Goal: Transaction & Acquisition: Purchase product/service

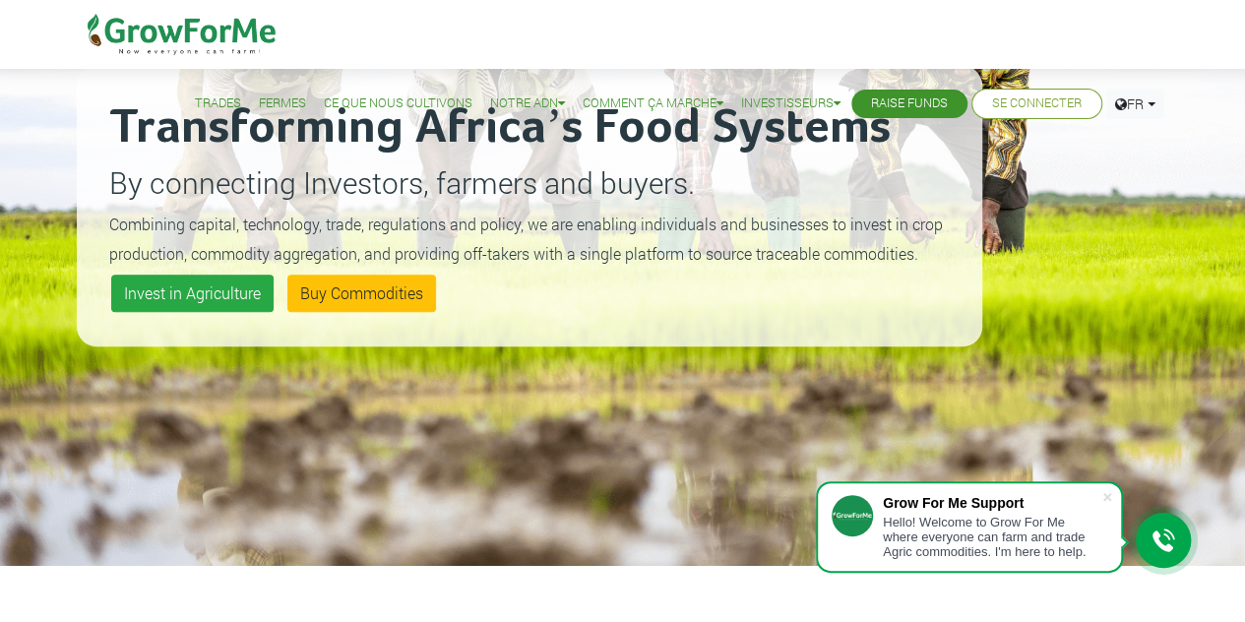
scroll to position [213, 0]
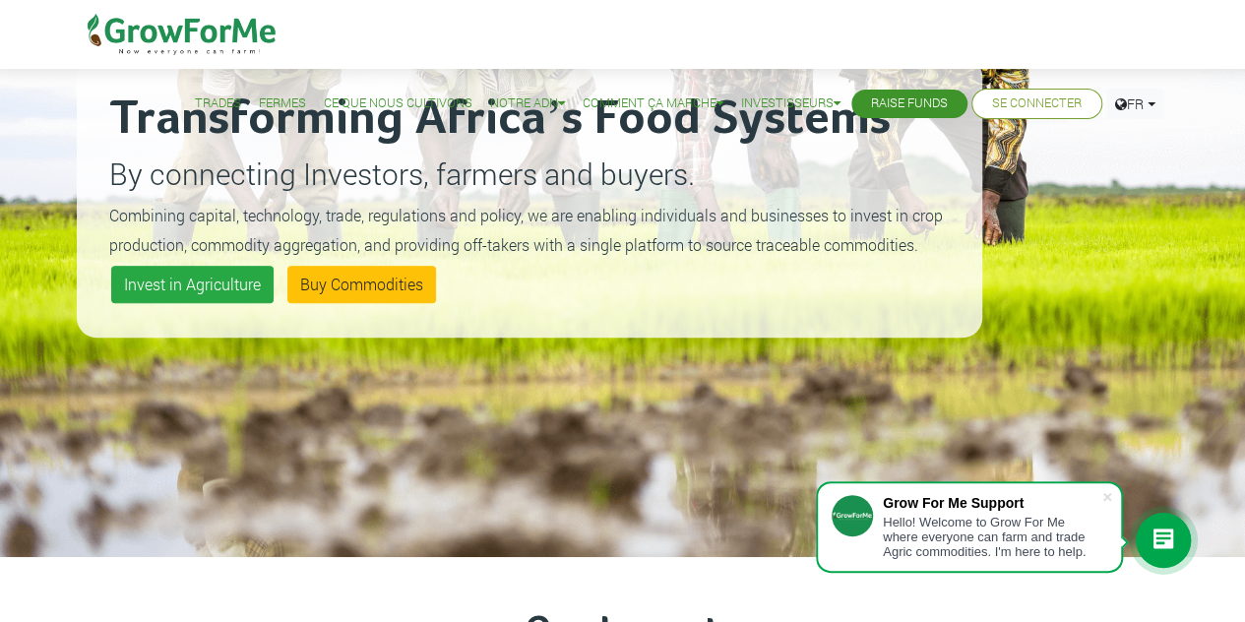
click at [1178, 542] on div at bounding box center [1163, 540] width 55 height 55
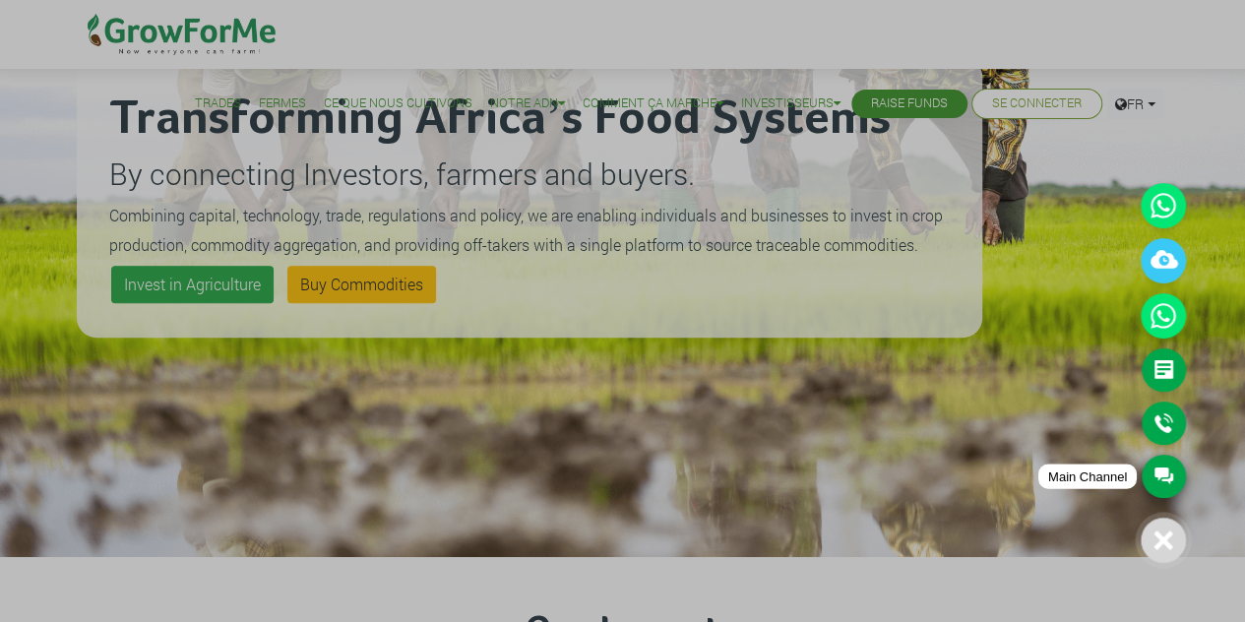
click at [1176, 482] on link "Main Channel" at bounding box center [1164, 476] width 44 height 43
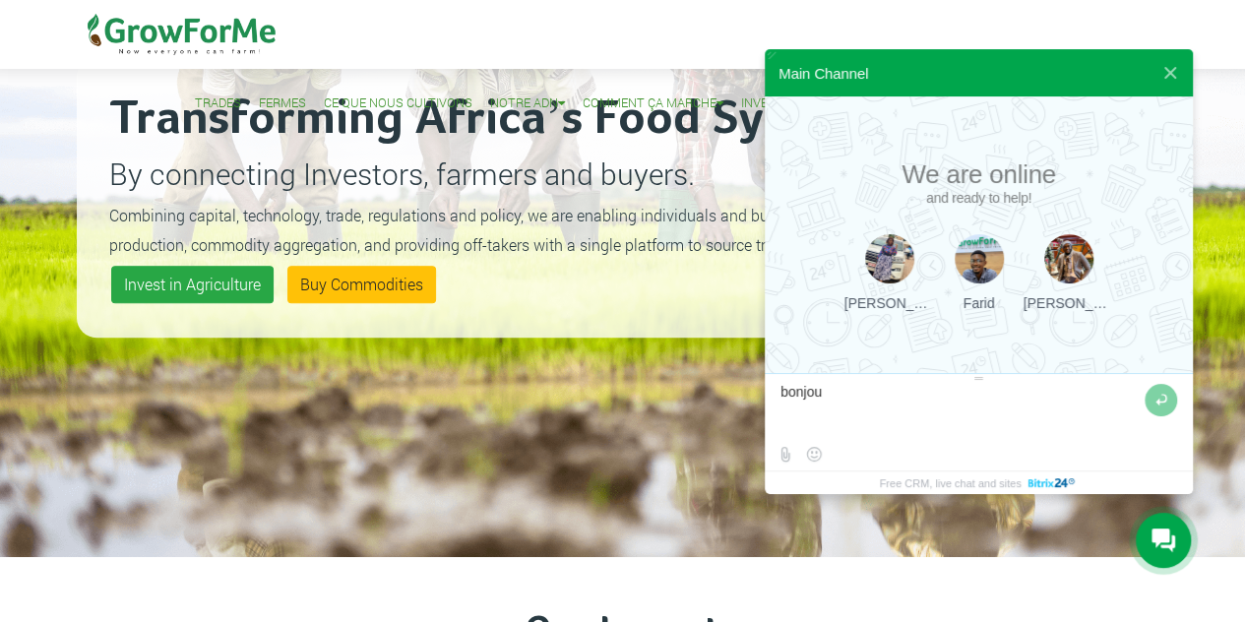
type textarea "bonjour"
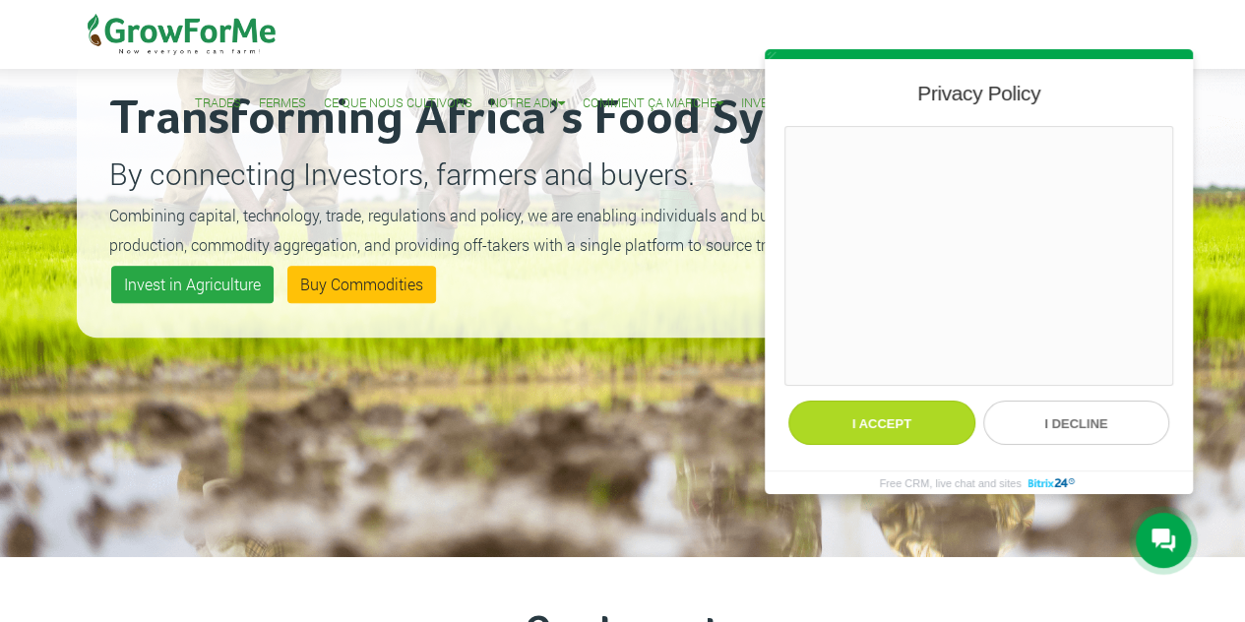
click at [890, 409] on button "I accept" at bounding box center [881, 423] width 187 height 44
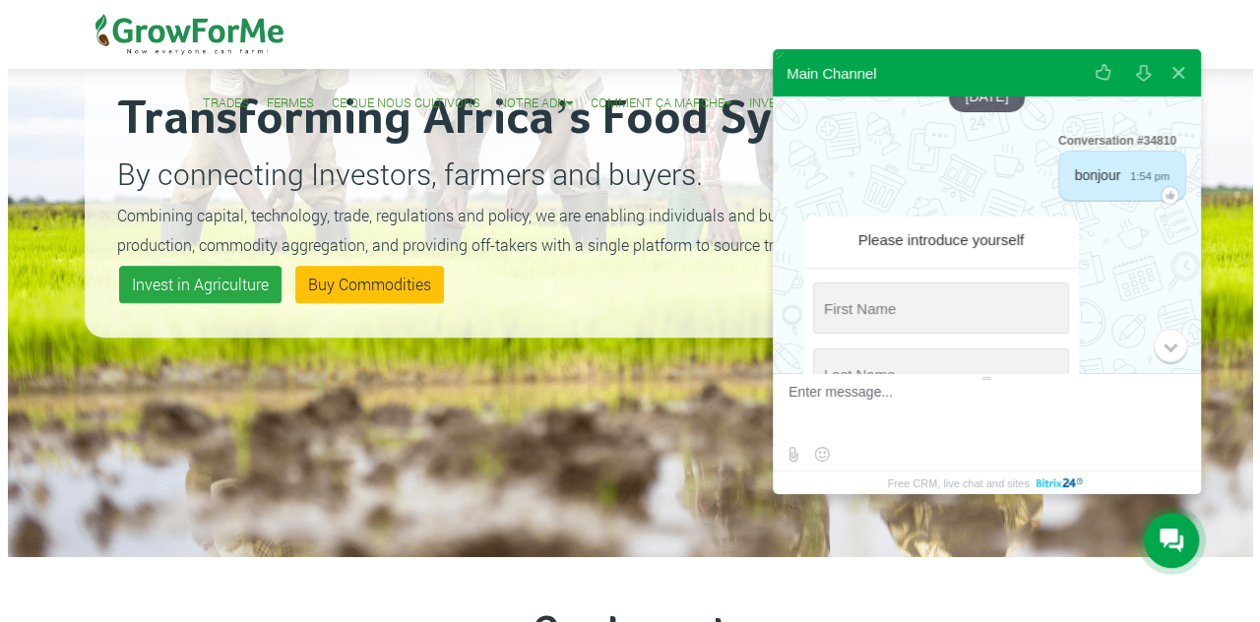
scroll to position [0, 0]
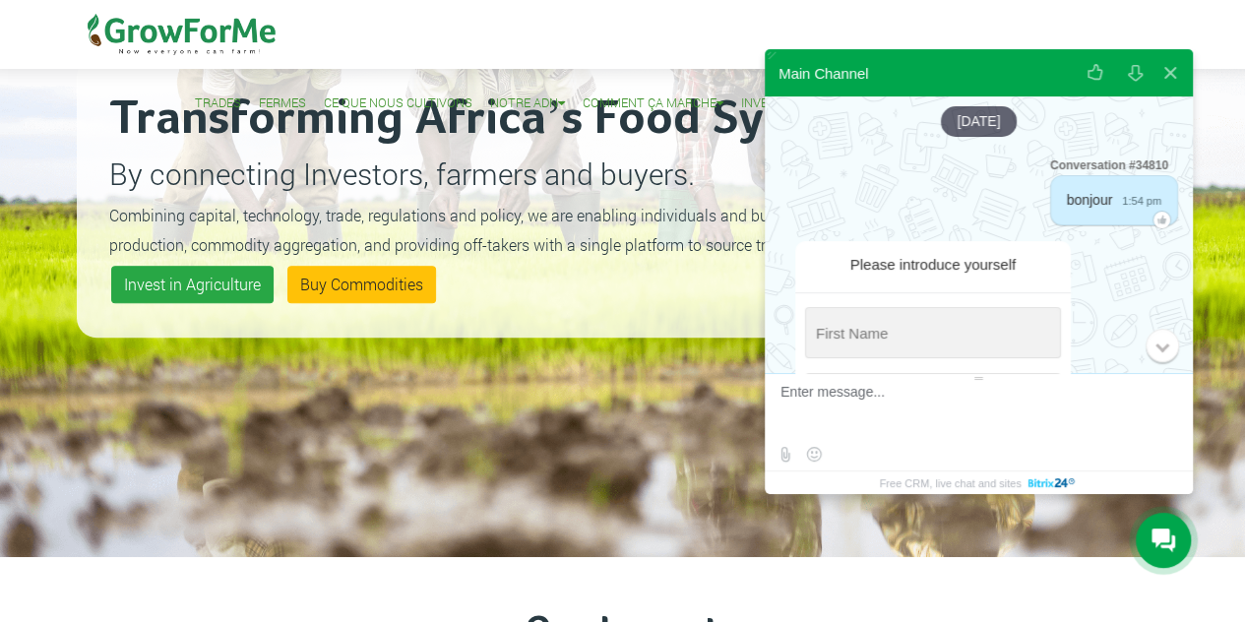
click at [1153, 541] on icon at bounding box center [1164, 541] width 24 height 24
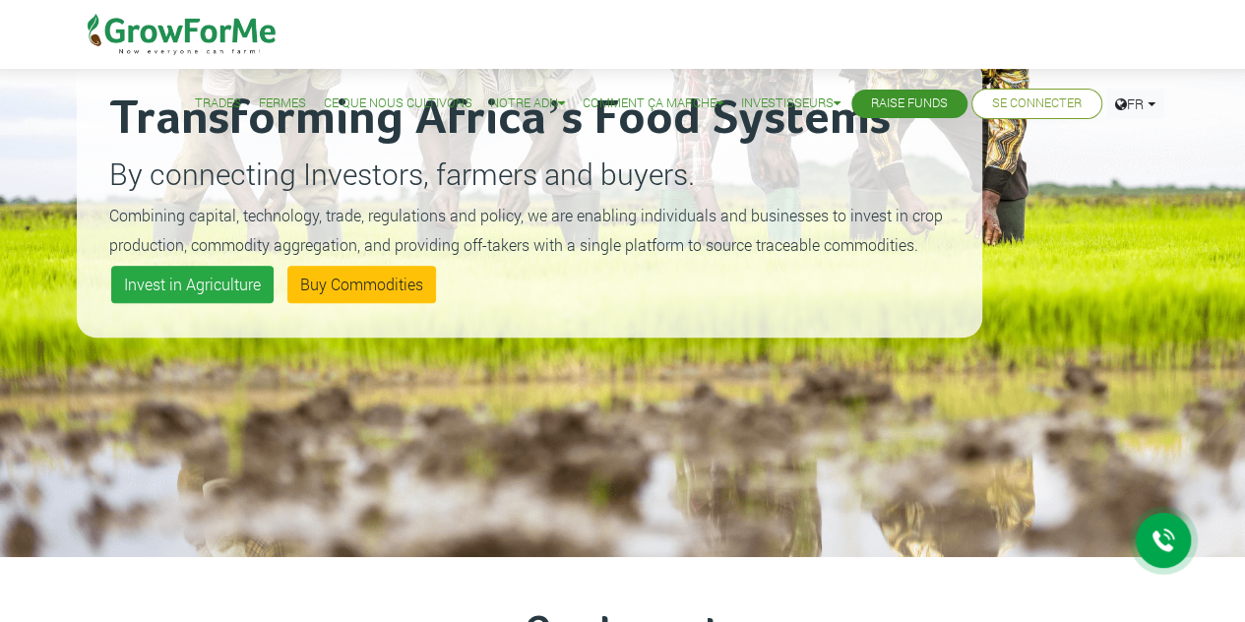
click at [1153, 541] on icon at bounding box center [1164, 541] width 24 height 24
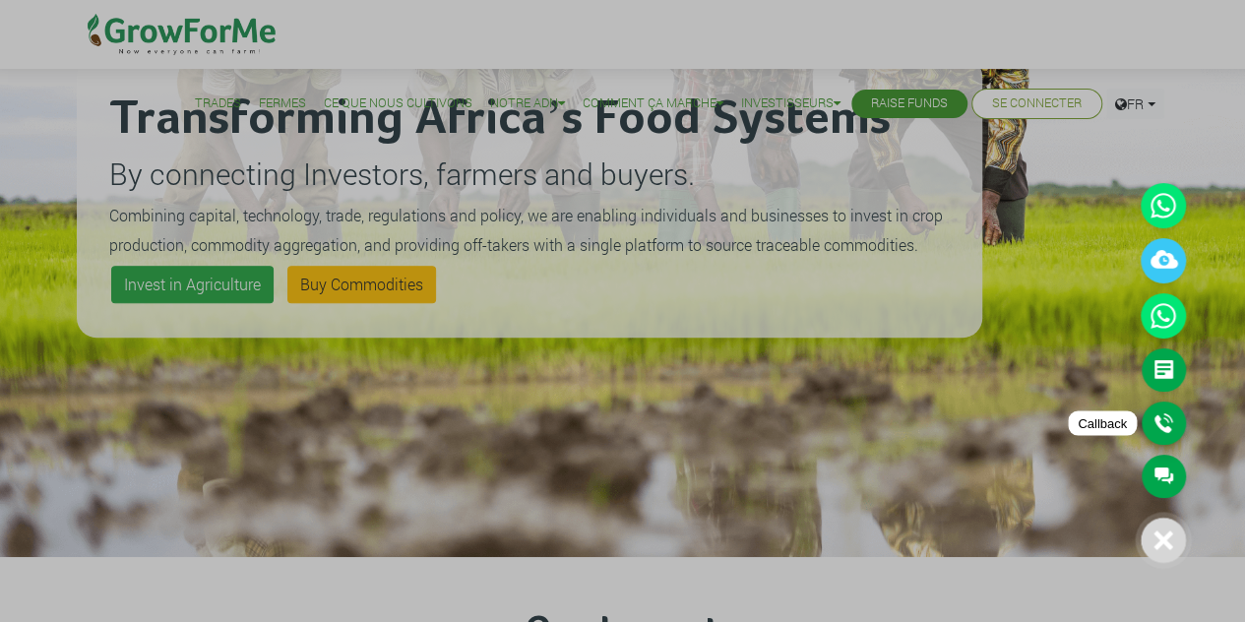
click at [1175, 424] on link "Callback" at bounding box center [1164, 423] width 44 height 43
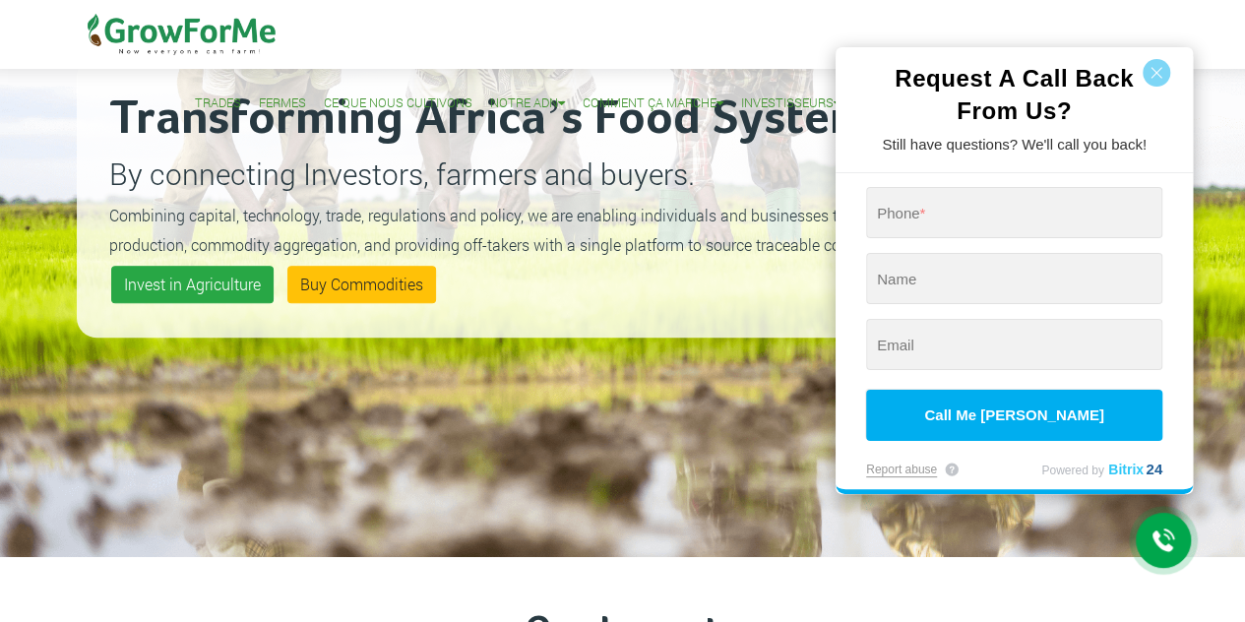
click at [1161, 535] on div at bounding box center [622, 311] width 1245 height 622
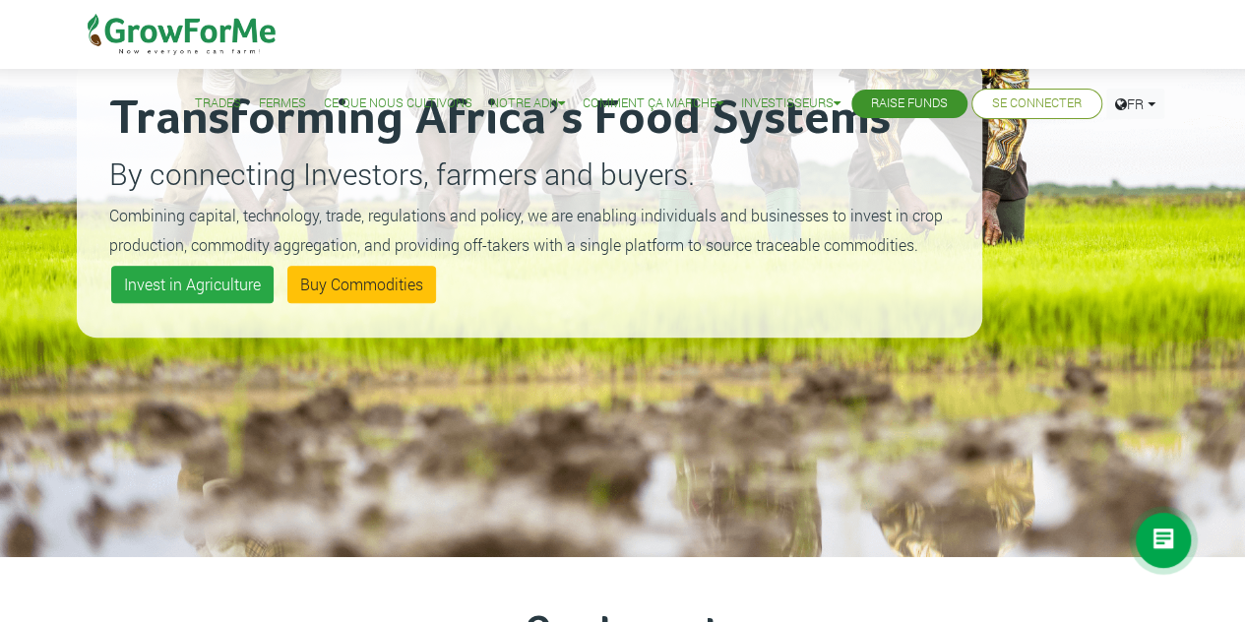
click at [1161, 535] on icon at bounding box center [1164, 541] width 24 height 24
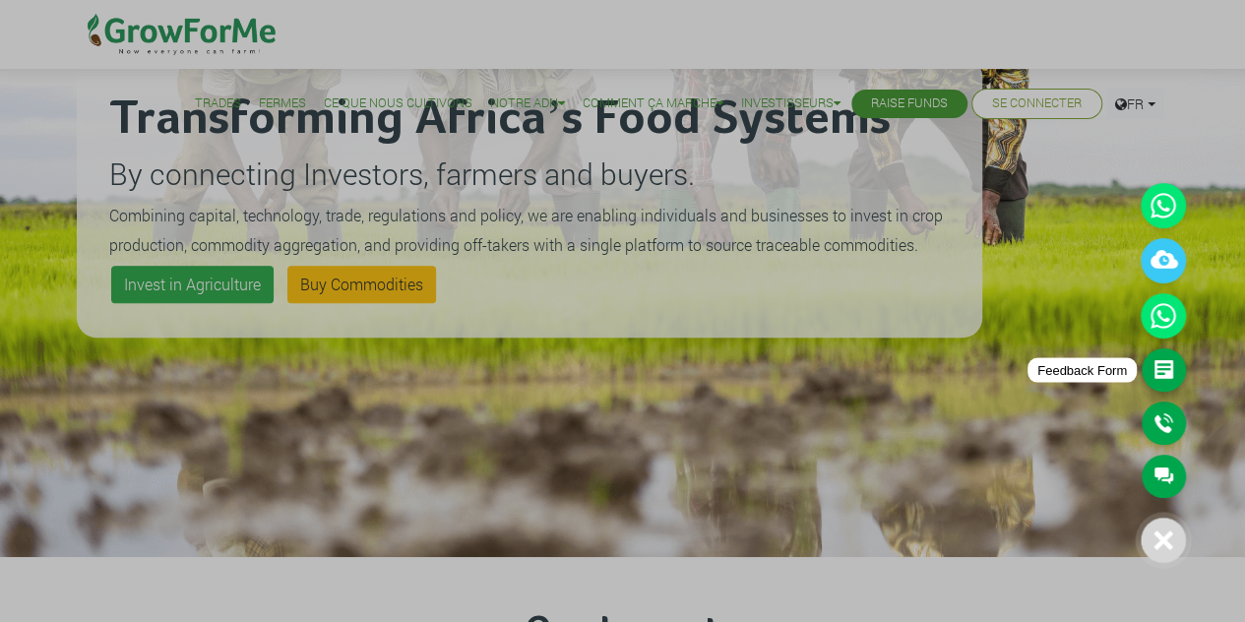
click at [1169, 377] on link "Feedback Form" at bounding box center [1164, 369] width 44 height 43
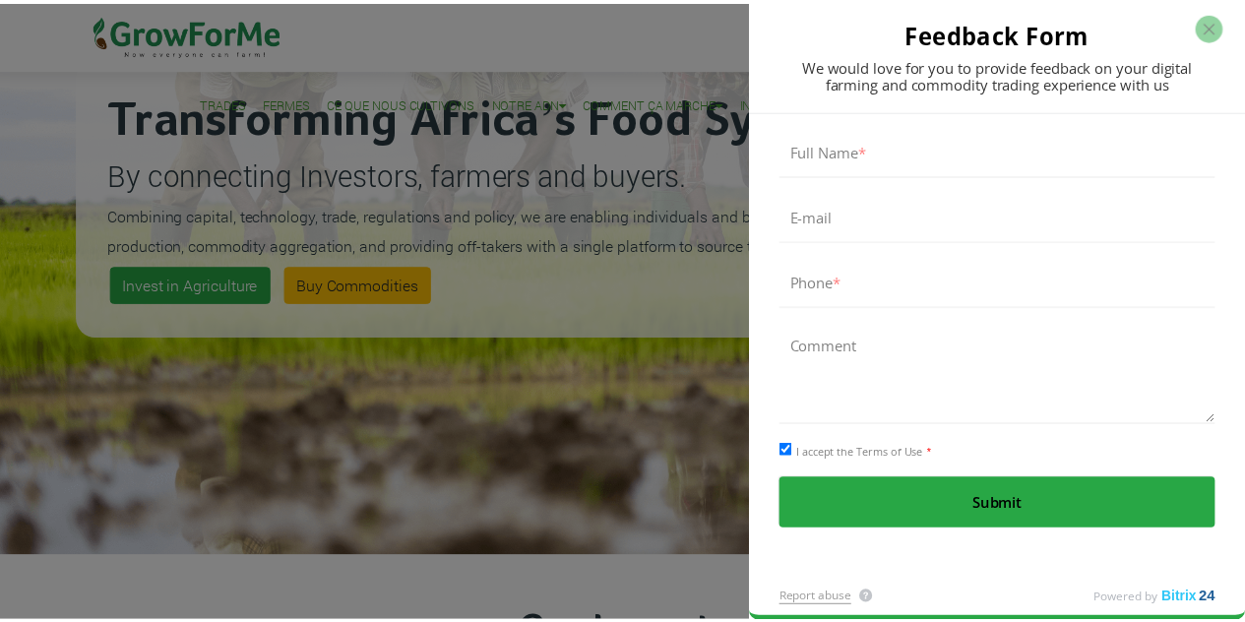
scroll to position [2, 0]
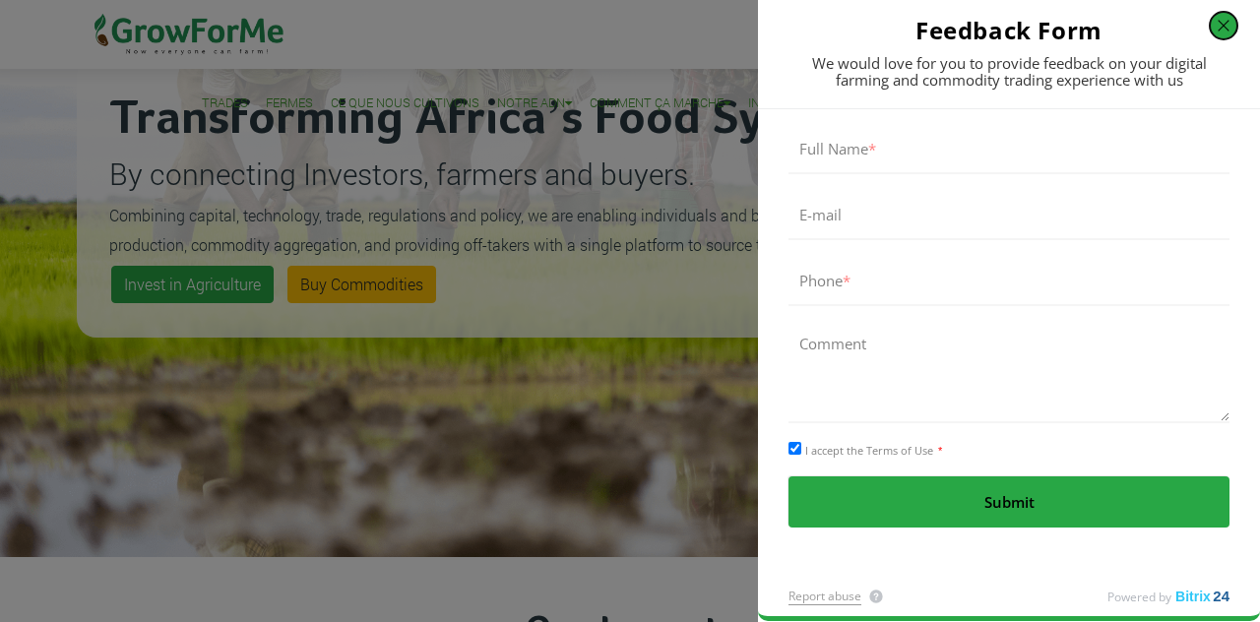
click at [1224, 19] on button "button" at bounding box center [1224, 26] width 28 height 28
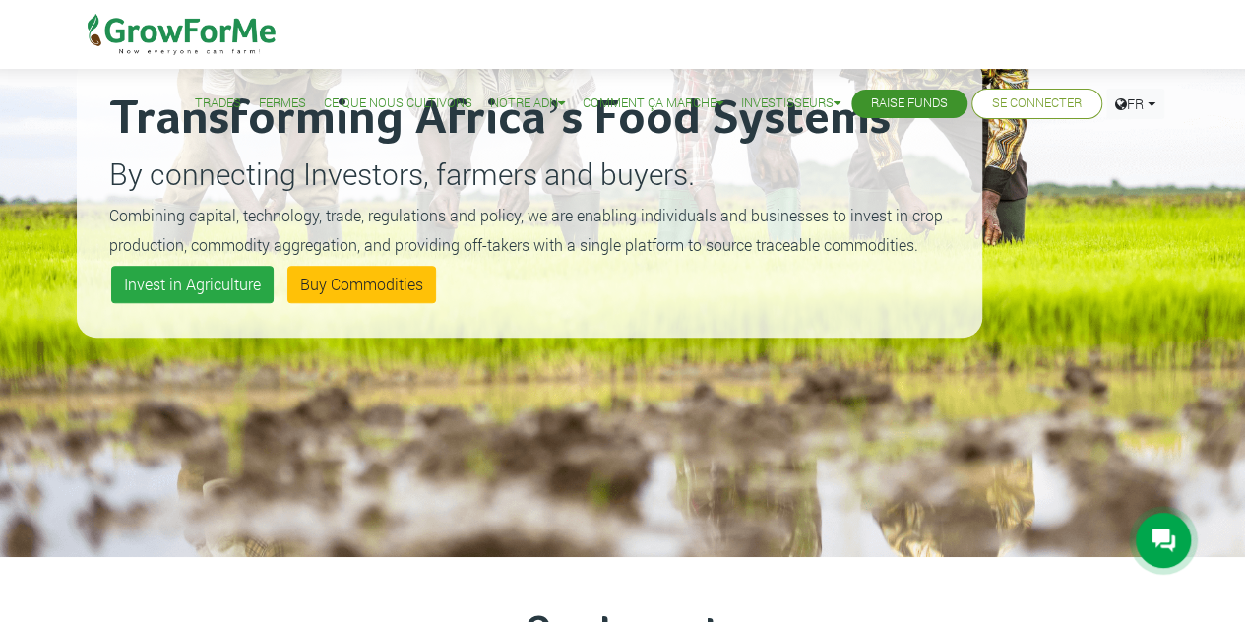
click at [1166, 525] on div at bounding box center [1163, 540] width 55 height 55
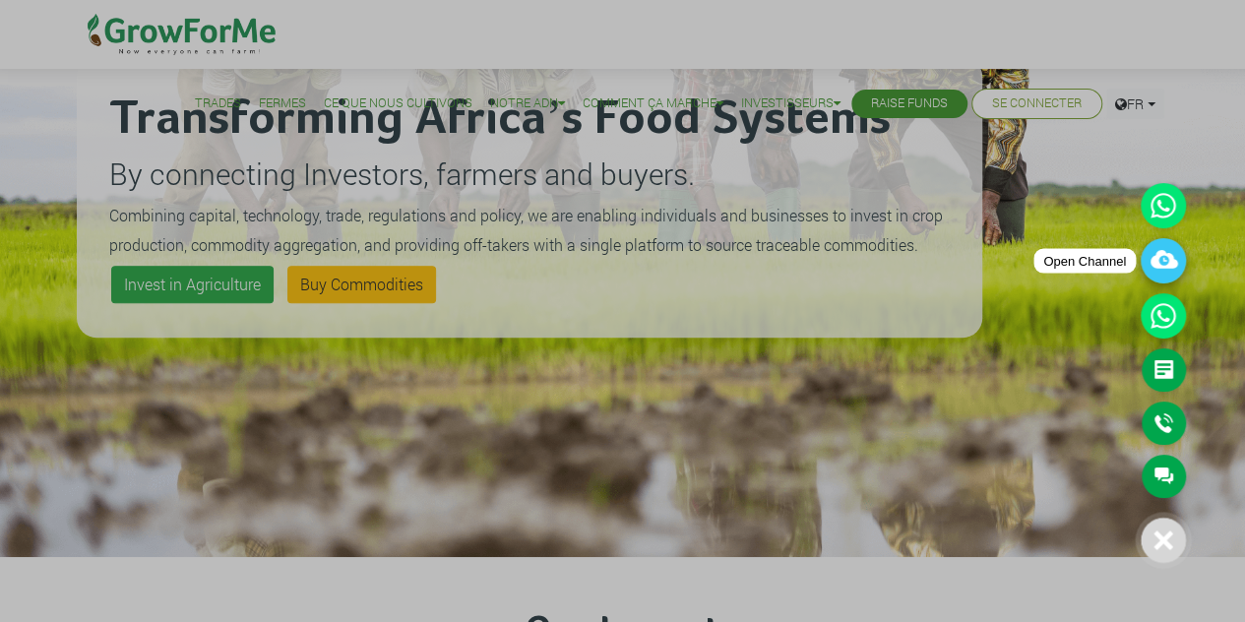
click at [1160, 273] on icon at bounding box center [1163, 260] width 45 height 45
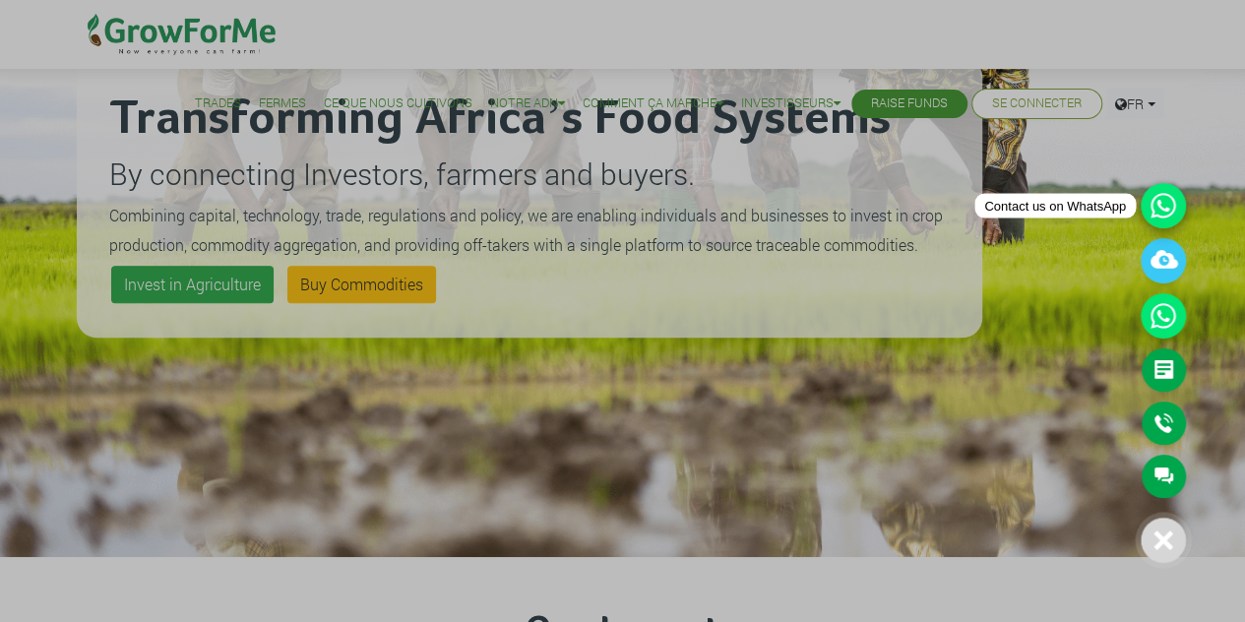
click at [1171, 210] on icon at bounding box center [1163, 205] width 45 height 45
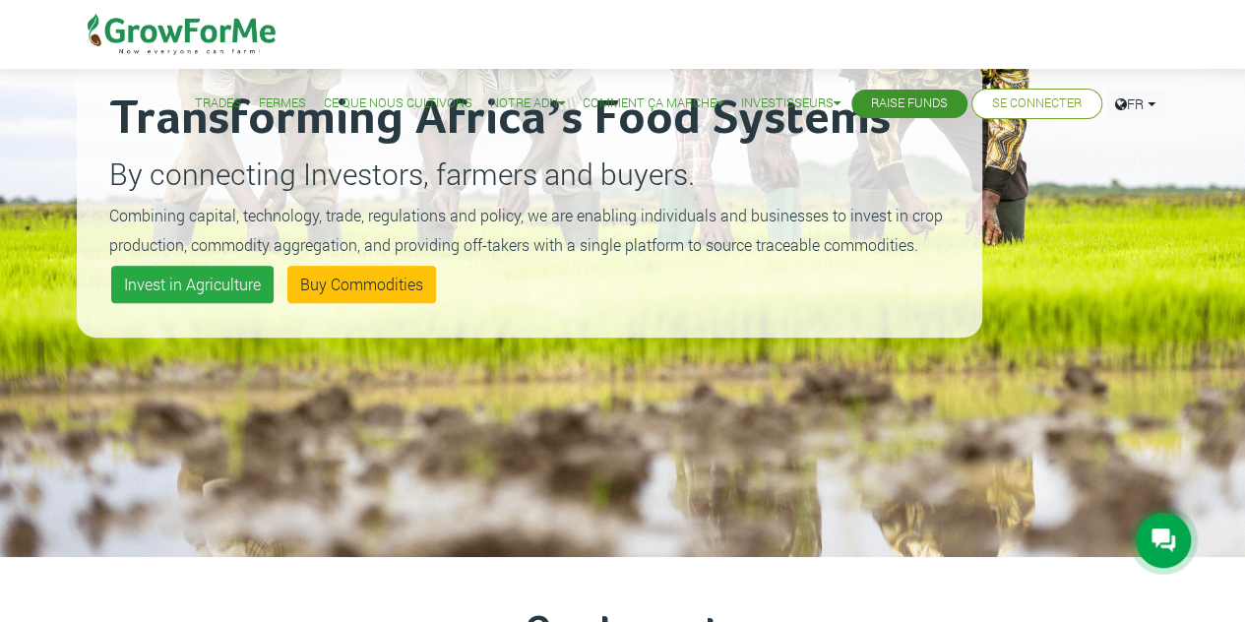
click at [1147, 527] on div at bounding box center [1163, 540] width 55 height 55
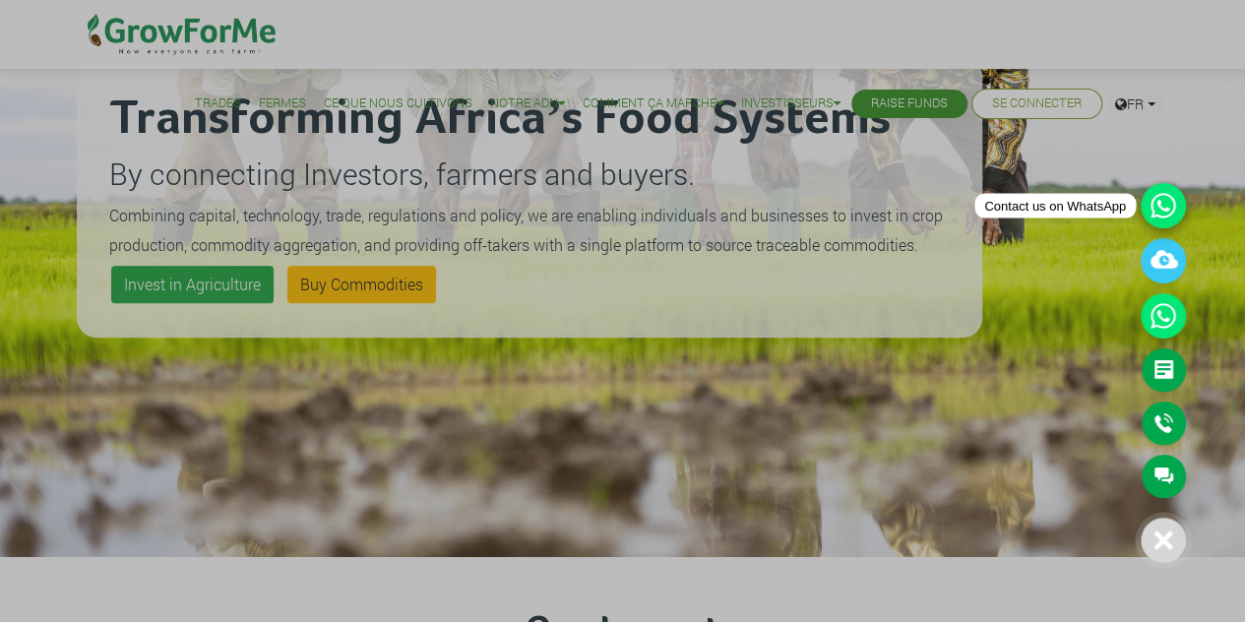
click at [1157, 215] on icon at bounding box center [1163, 205] width 45 height 45
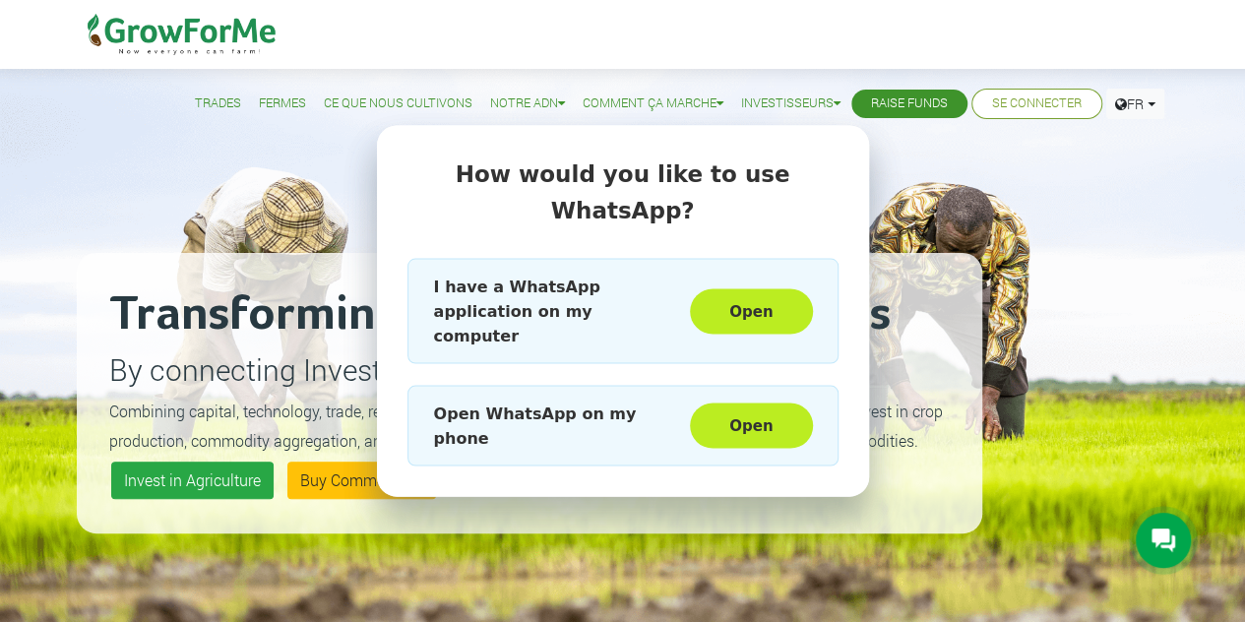
scroll to position [0, 0]
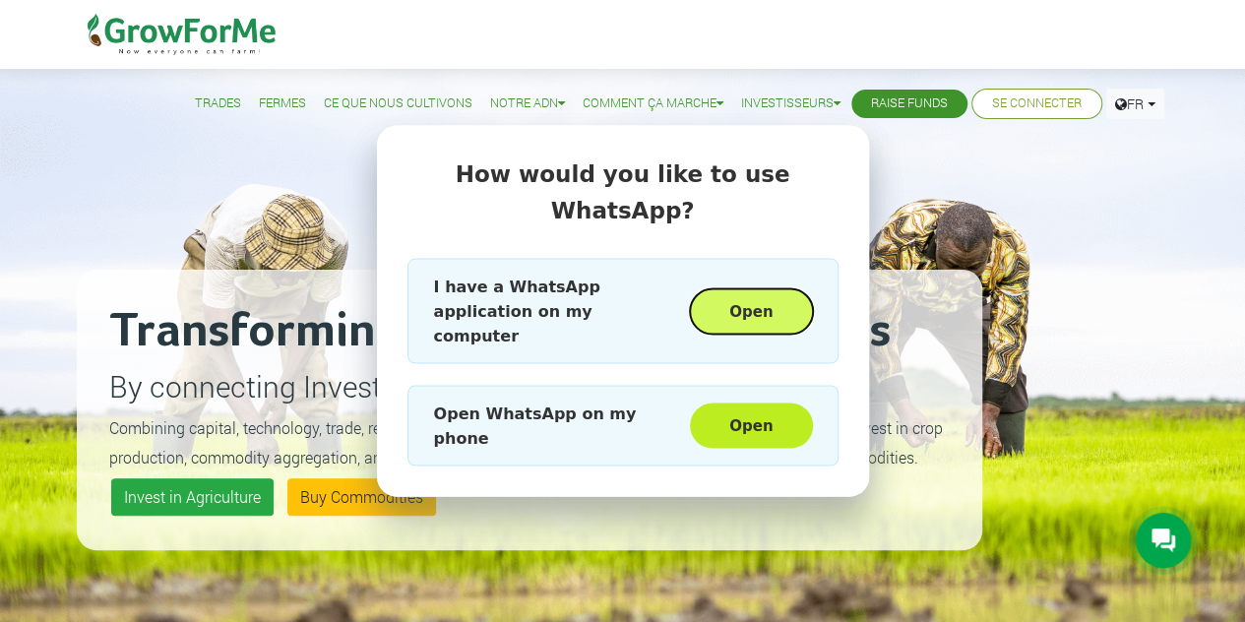
click at [777, 300] on button "Open" at bounding box center [751, 310] width 122 height 45
click at [899, 168] on div "How would you like to use WhatsApp? I have a WhatsApp application on my compute…" at bounding box center [622, 311] width 1245 height 622
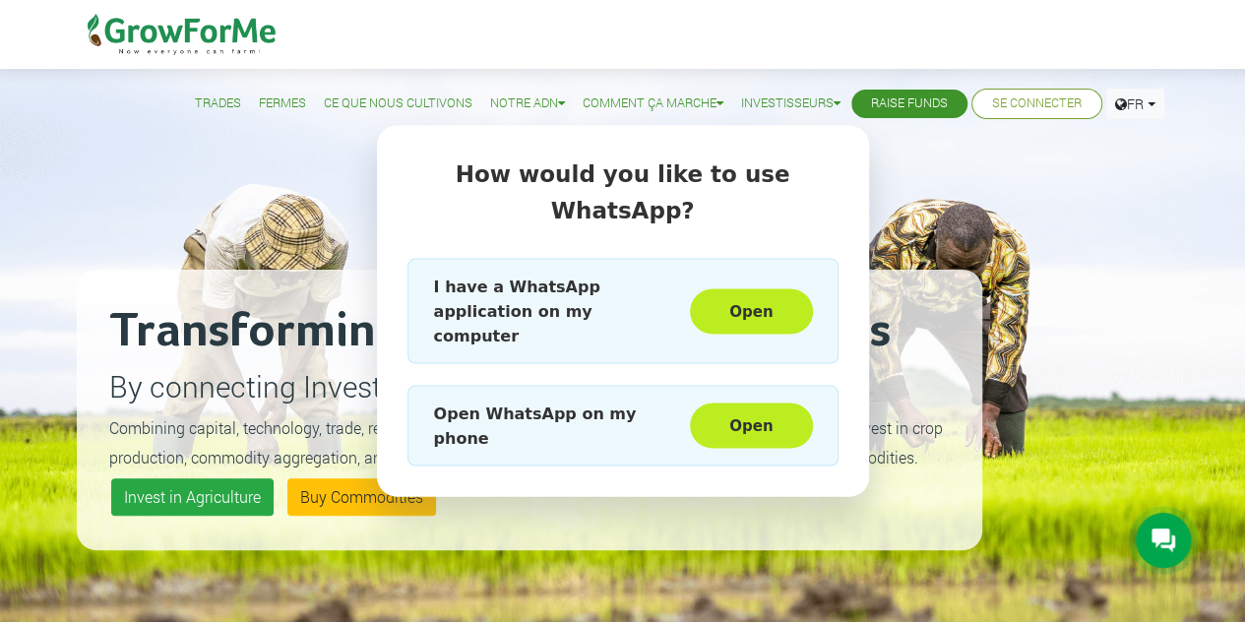
click at [1174, 554] on div at bounding box center [1163, 540] width 55 height 55
click at [977, 285] on div "How would you like to use WhatsApp? I have a WhatsApp application on my compute…" at bounding box center [622, 311] width 1245 height 622
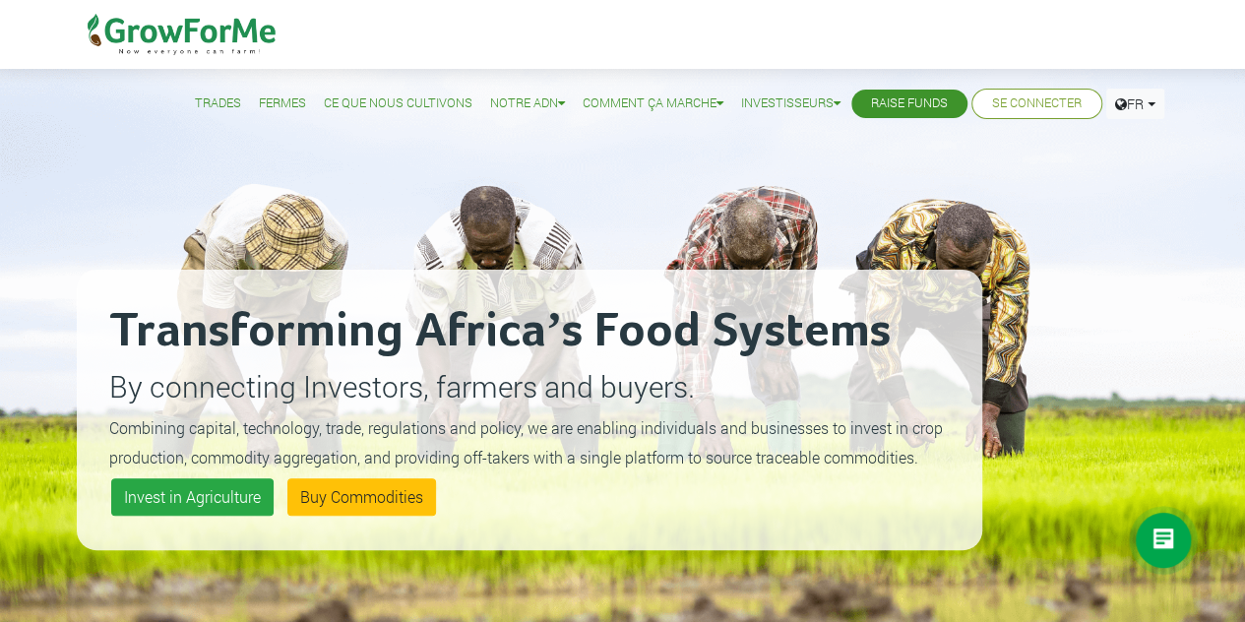
click at [1171, 551] on icon at bounding box center [1164, 541] width 24 height 24
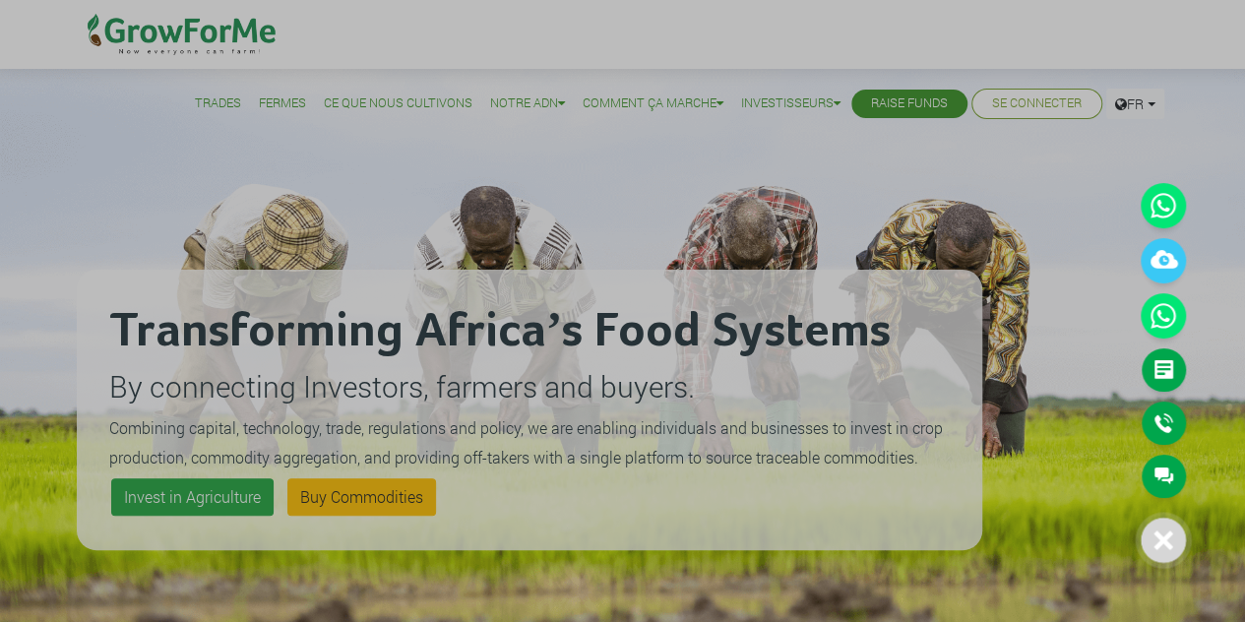
click at [1159, 103] on div "Main Channel Callback Feedback Form +12059526298 Open Channel Contact us on Wha…" at bounding box center [1168, 291] width 55 height 433
click at [1146, 106] on div "Main Channel Callback Feedback Form +12059526298 Open Channel Contact us on Wha…" at bounding box center [1168, 291] width 55 height 433
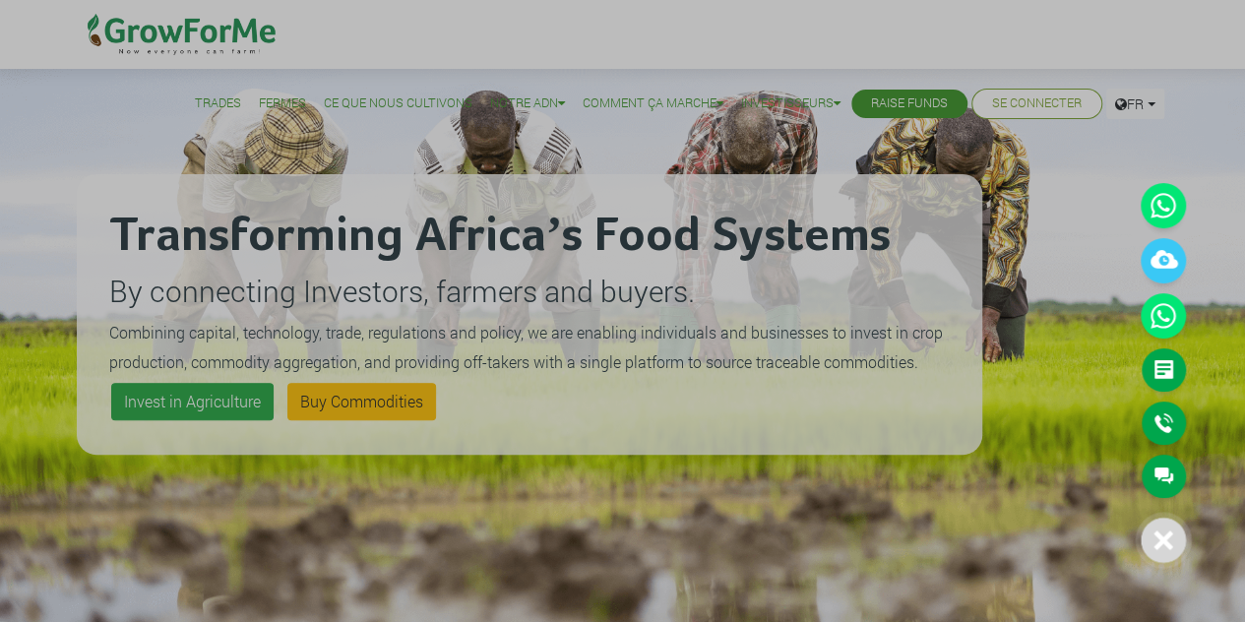
scroll to position [97, 0]
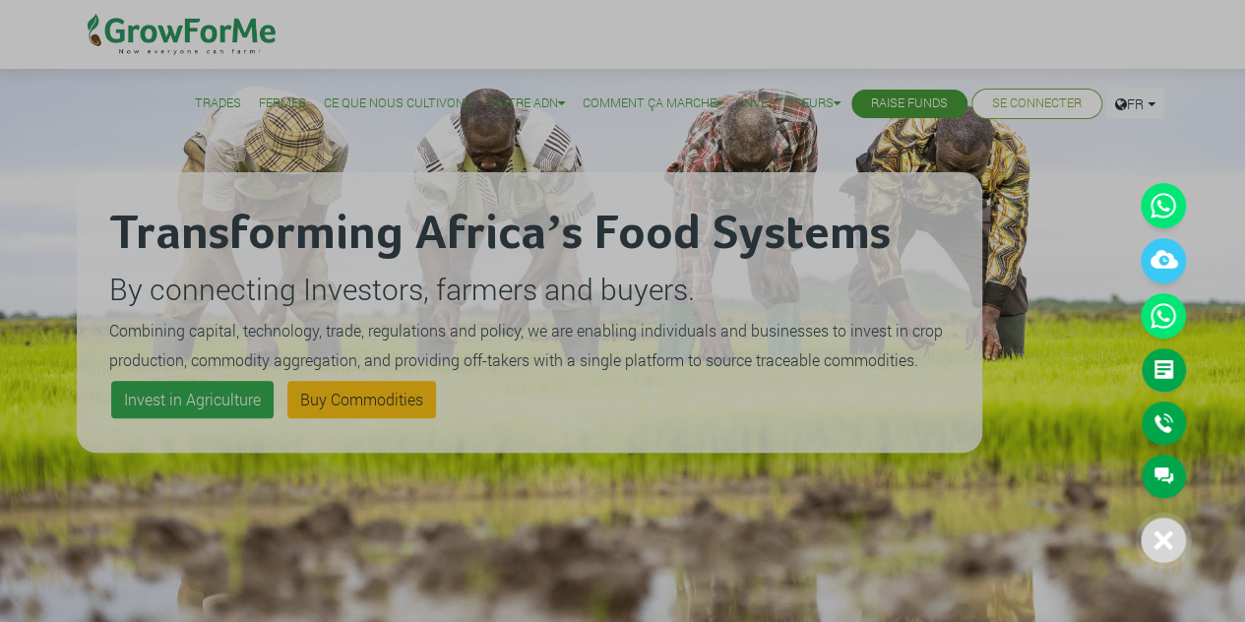
click at [1118, 104] on div at bounding box center [622, 311] width 1245 height 622
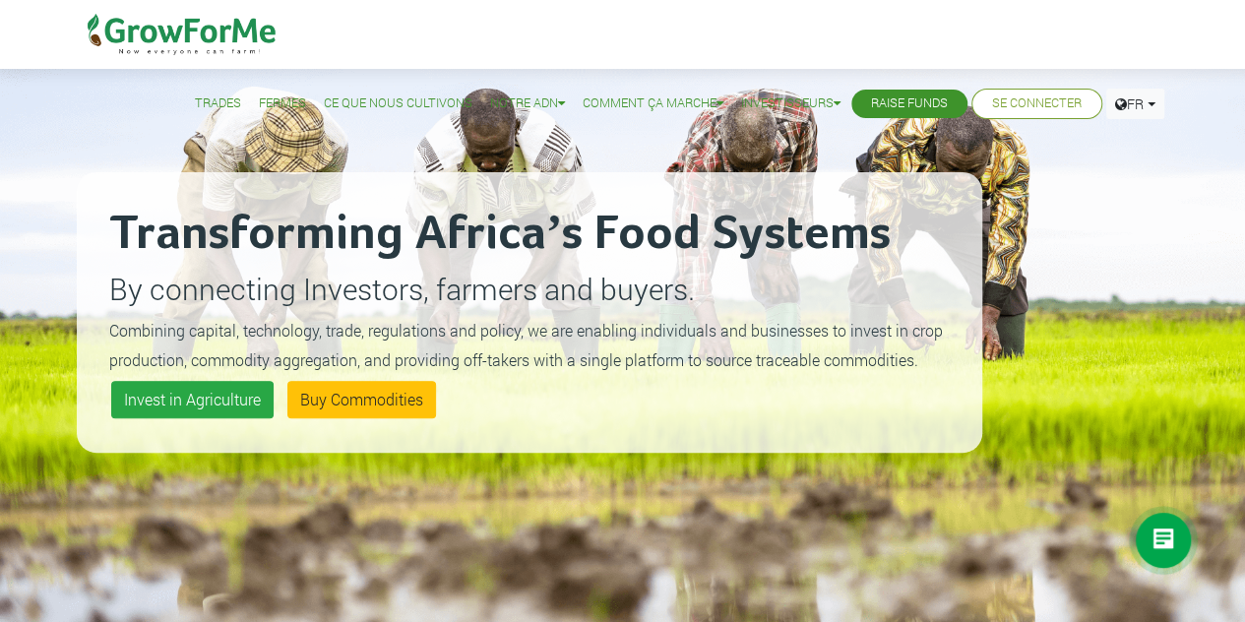
click at [1118, 104] on div at bounding box center [622, 311] width 1245 height 622
click at [1118, 104] on icon at bounding box center [1121, 104] width 12 height 14
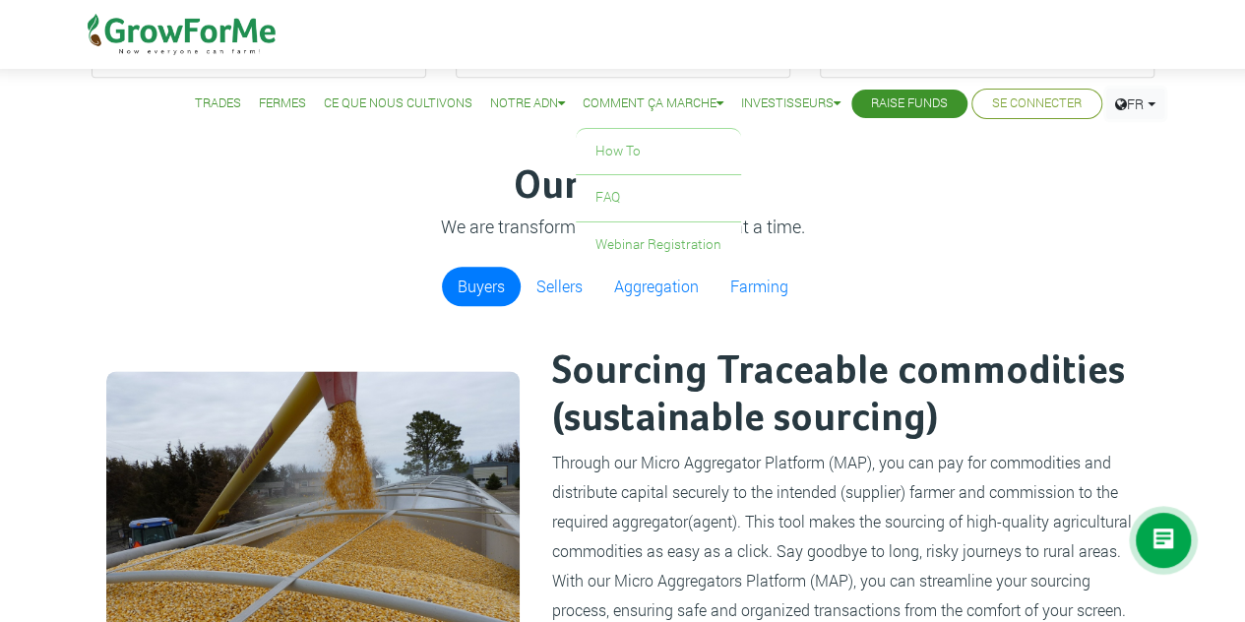
scroll to position [1073, 0]
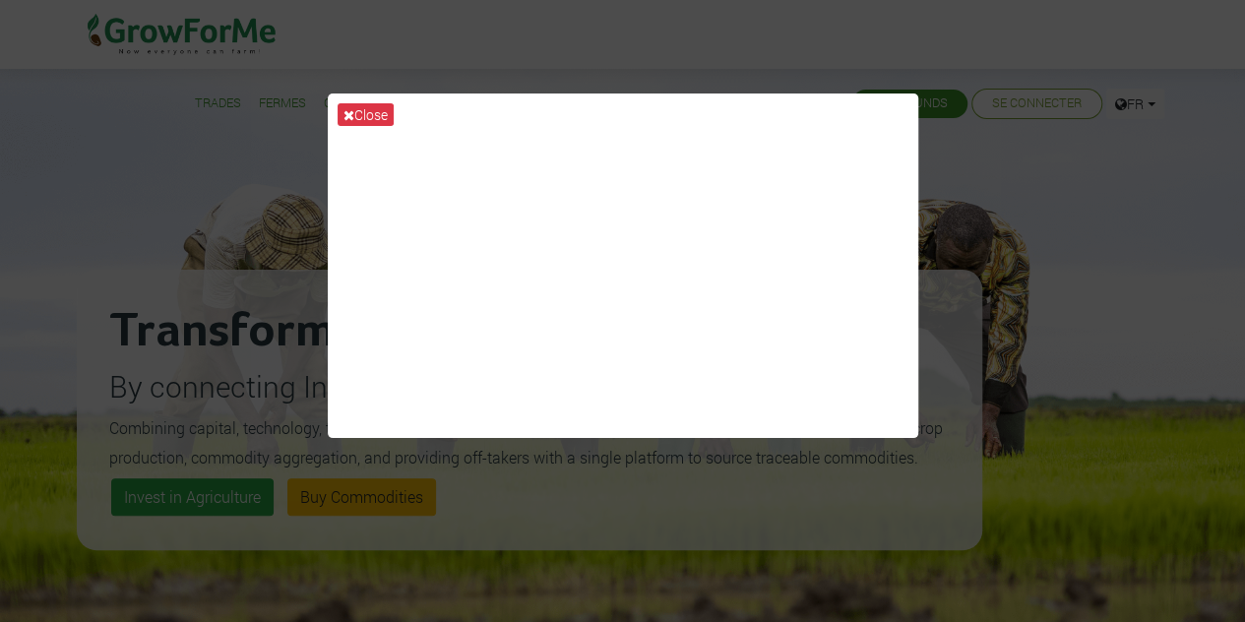
click at [1083, 290] on div "Close" at bounding box center [622, 311] width 1245 height 622
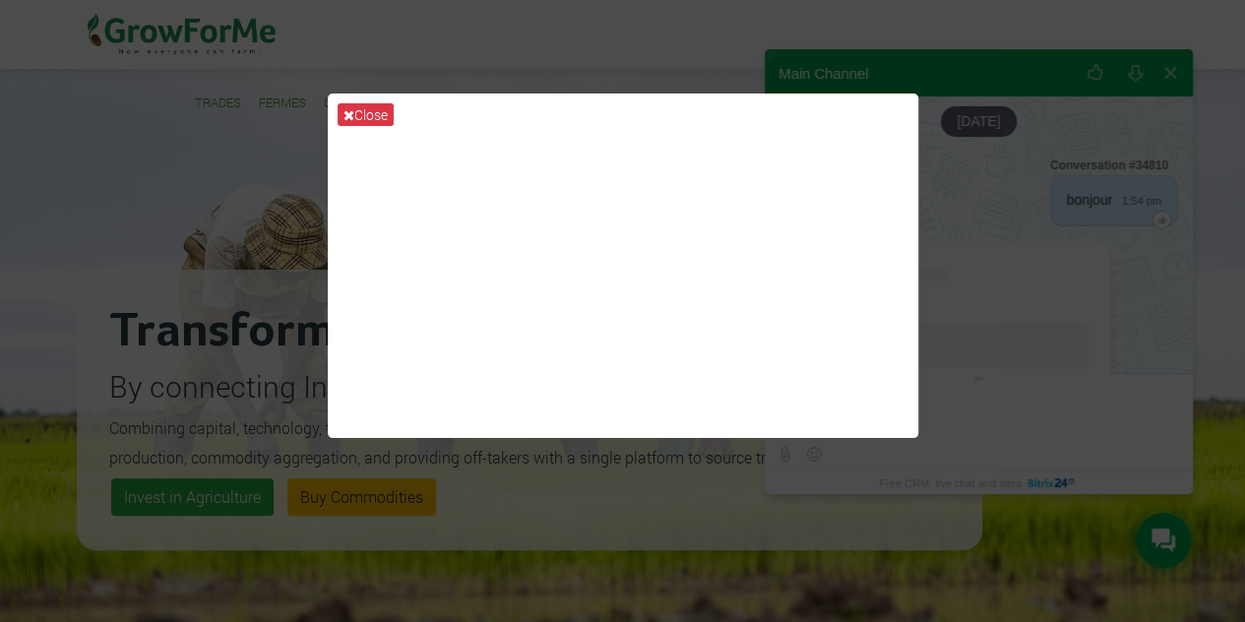
scroll to position [183, 0]
click at [679, 46] on div "Close" at bounding box center [622, 311] width 1245 height 622
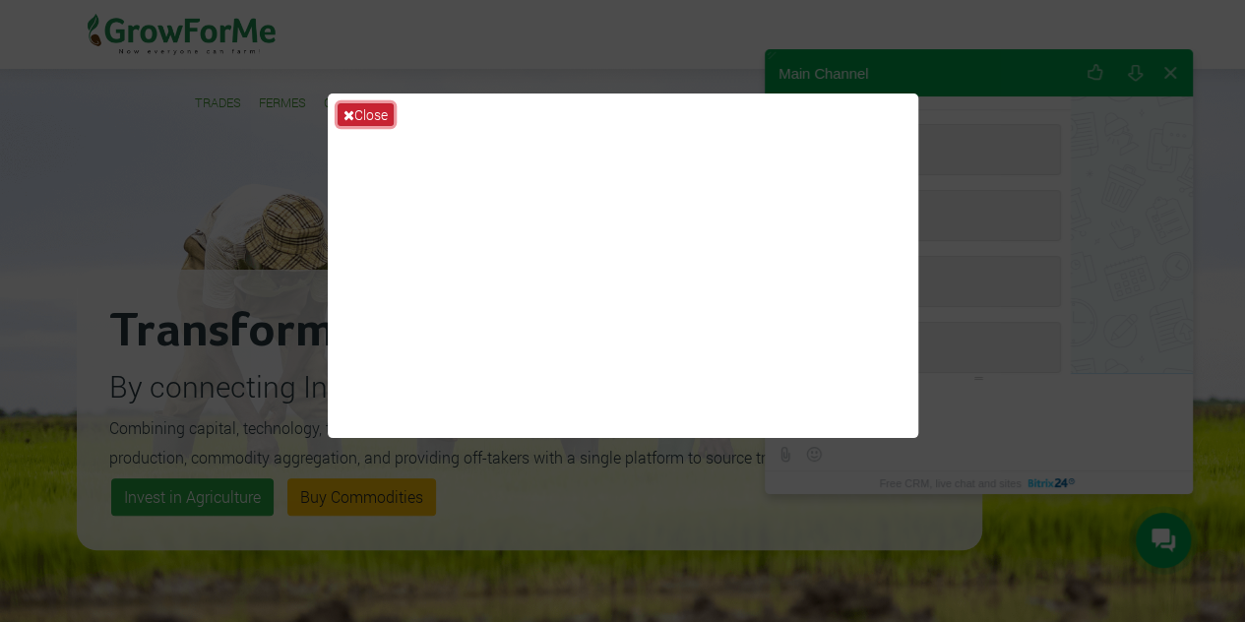
click at [372, 109] on button "Close" at bounding box center [366, 114] width 56 height 23
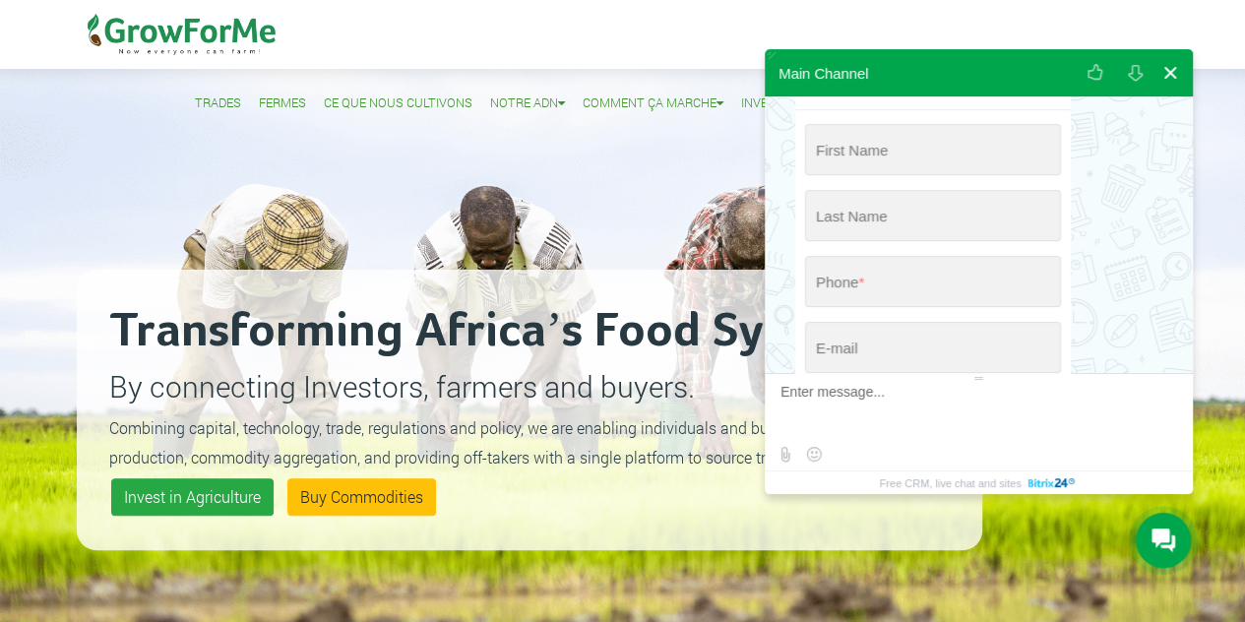
click at [1173, 75] on button at bounding box center [1170, 72] width 35 height 47
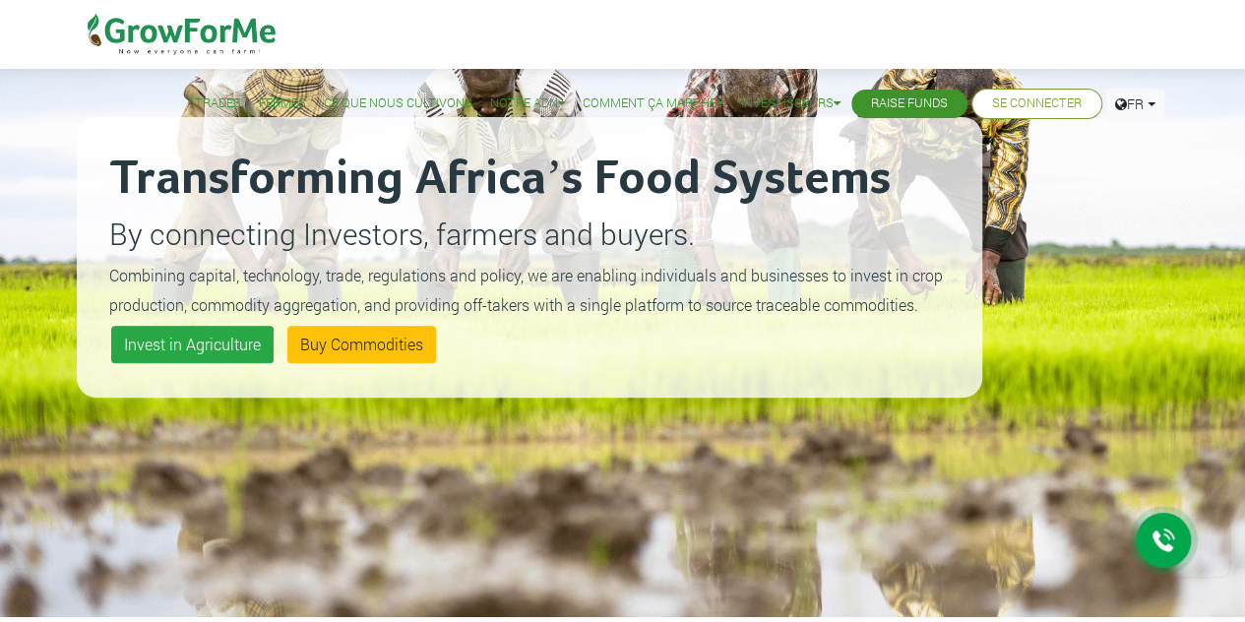
scroll to position [0, 0]
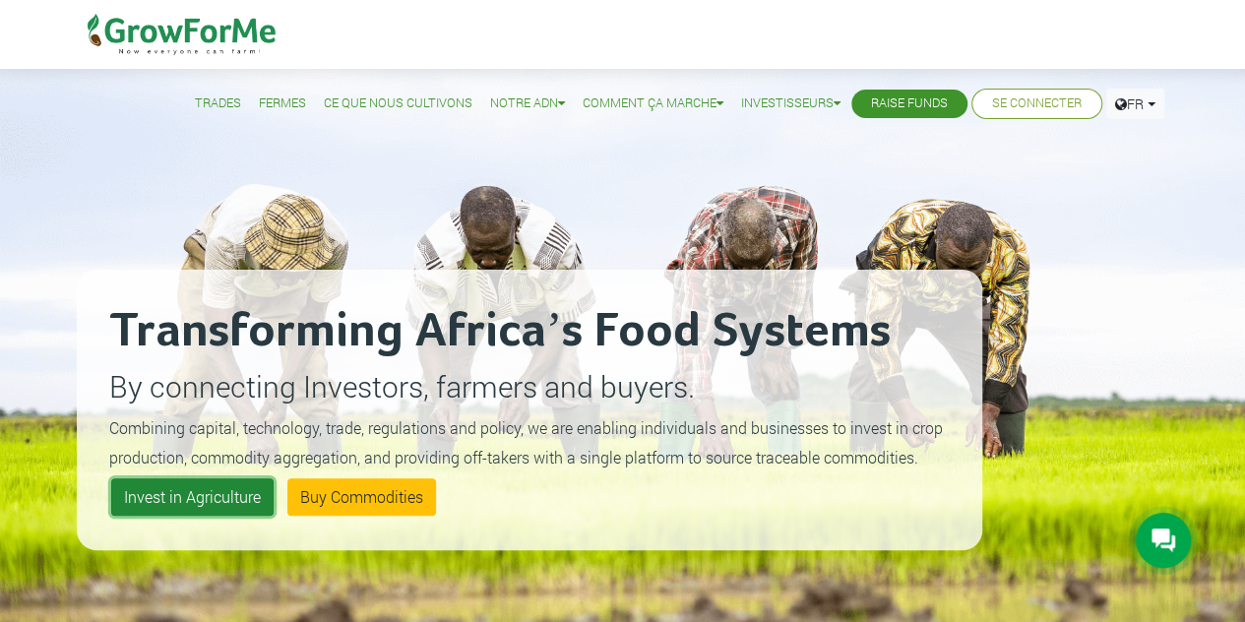
click at [201, 500] on link "Invest in Agriculture" at bounding box center [192, 496] width 162 height 37
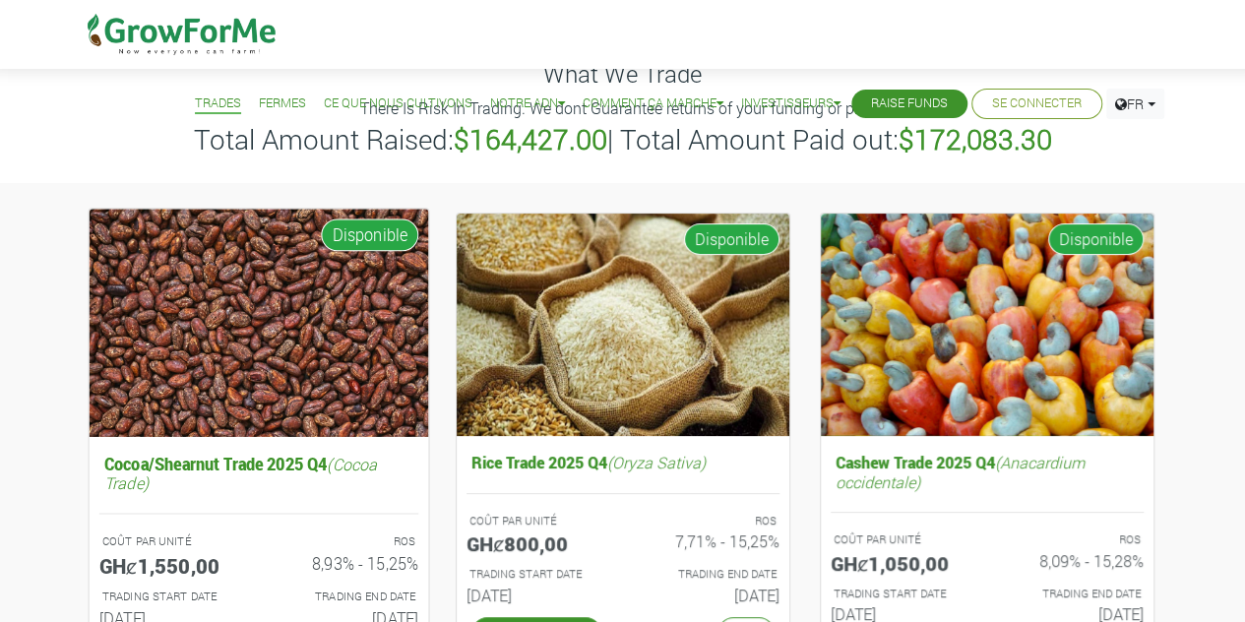
scroll to position [80, 0]
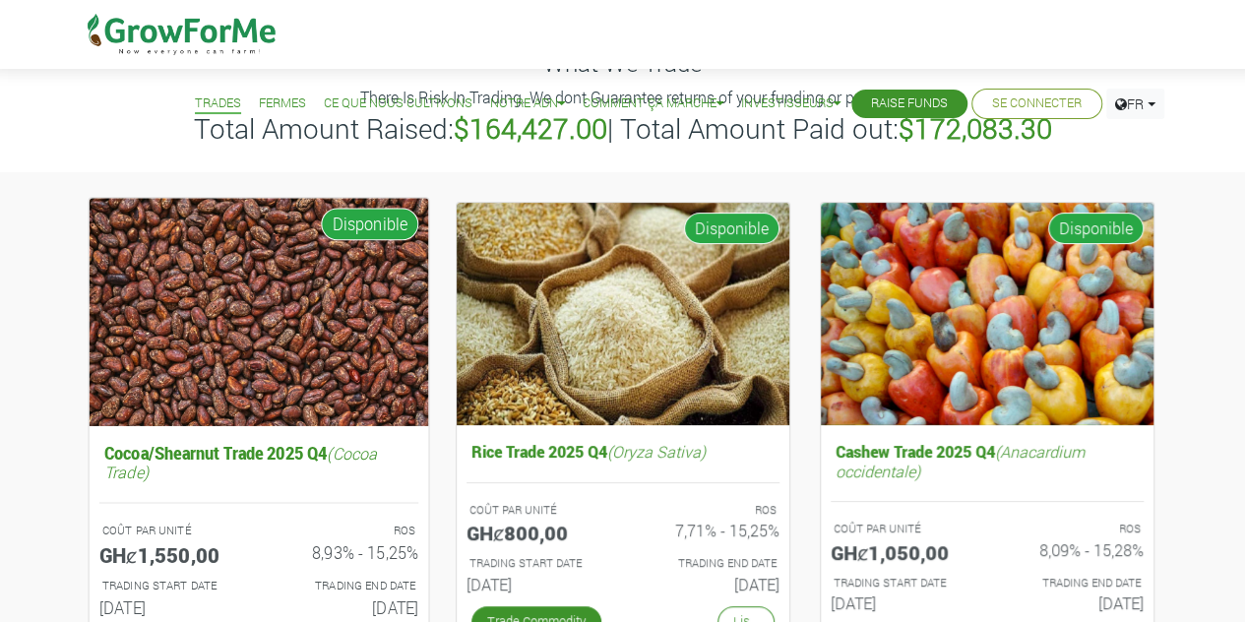
click at [270, 358] on img at bounding box center [259, 311] width 340 height 227
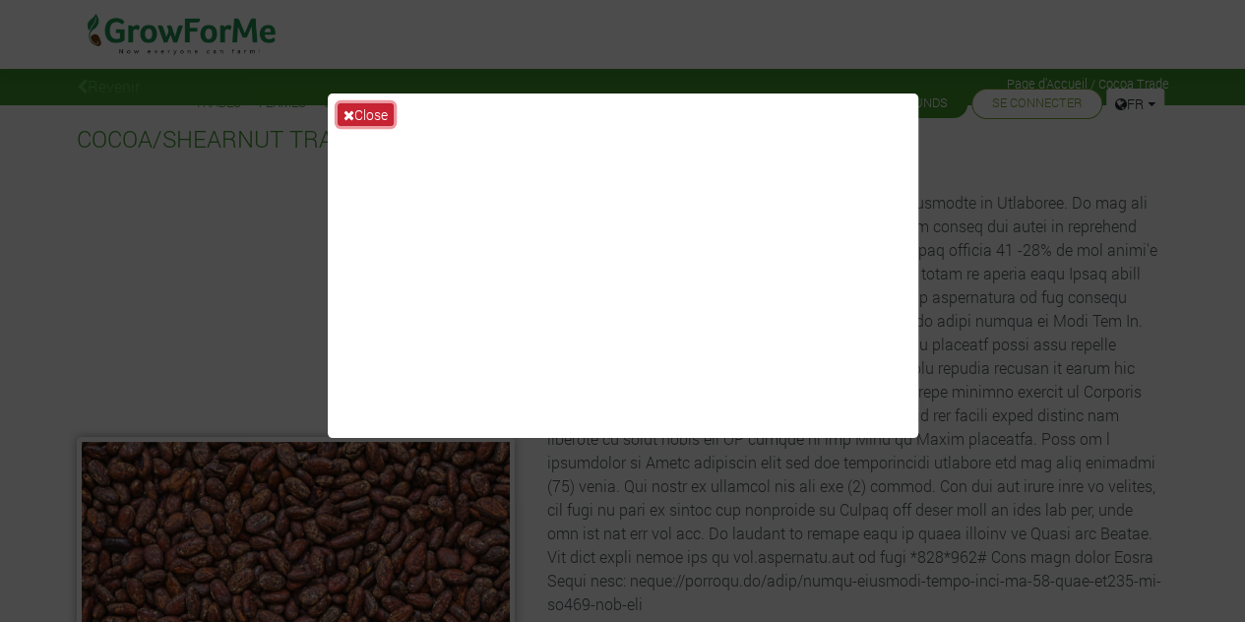
click at [375, 115] on button "Close" at bounding box center [366, 114] width 56 height 23
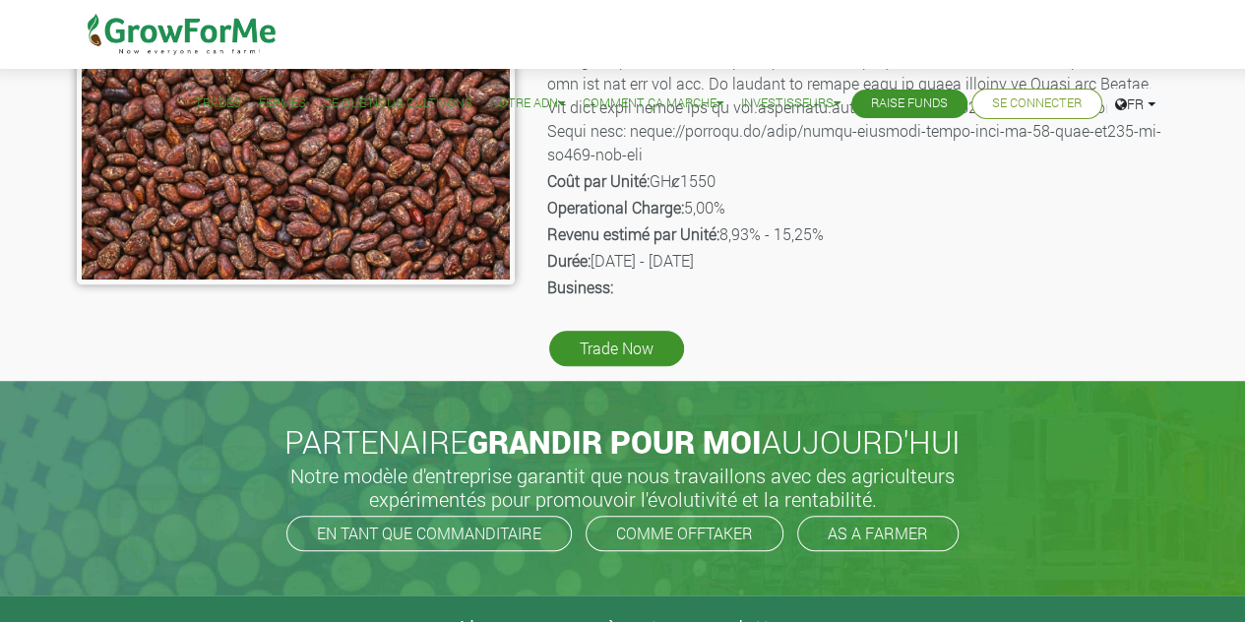
scroll to position [451, 0]
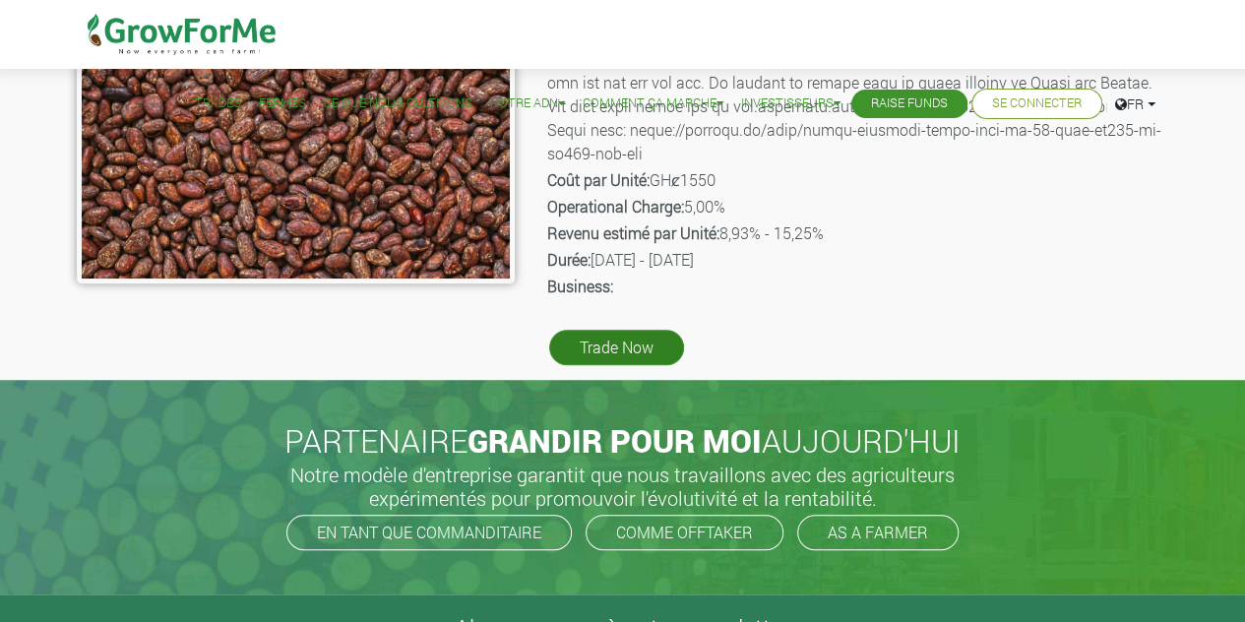
click at [650, 348] on link "Trade Now" at bounding box center [616, 347] width 135 height 35
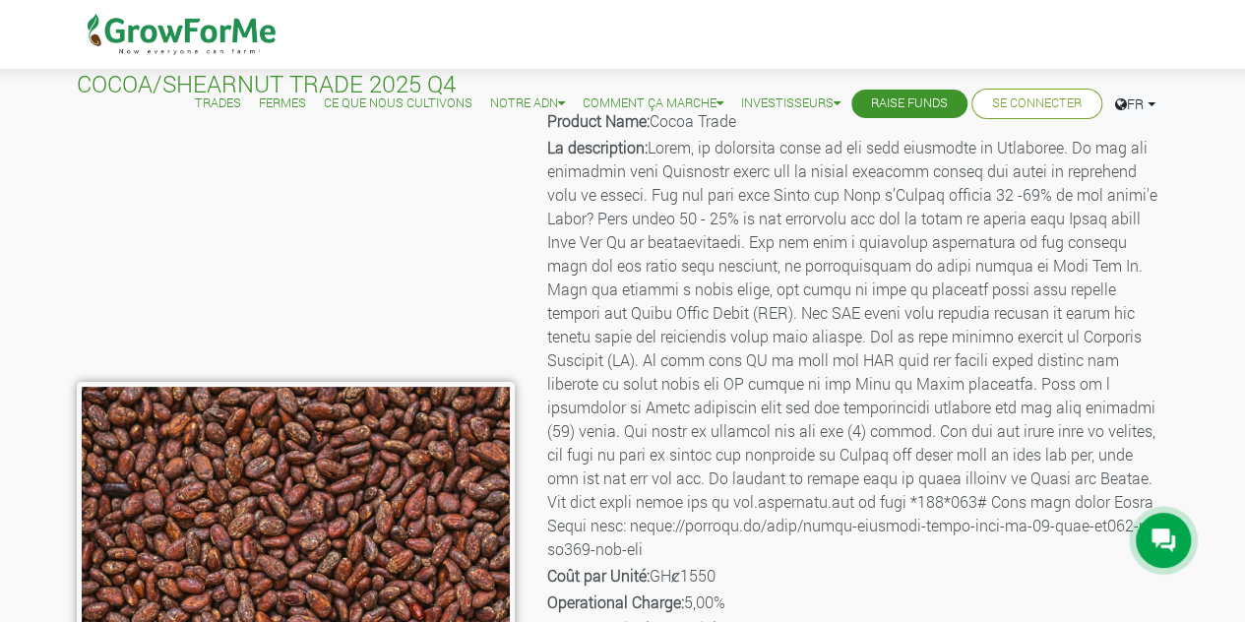
scroll to position [57, 0]
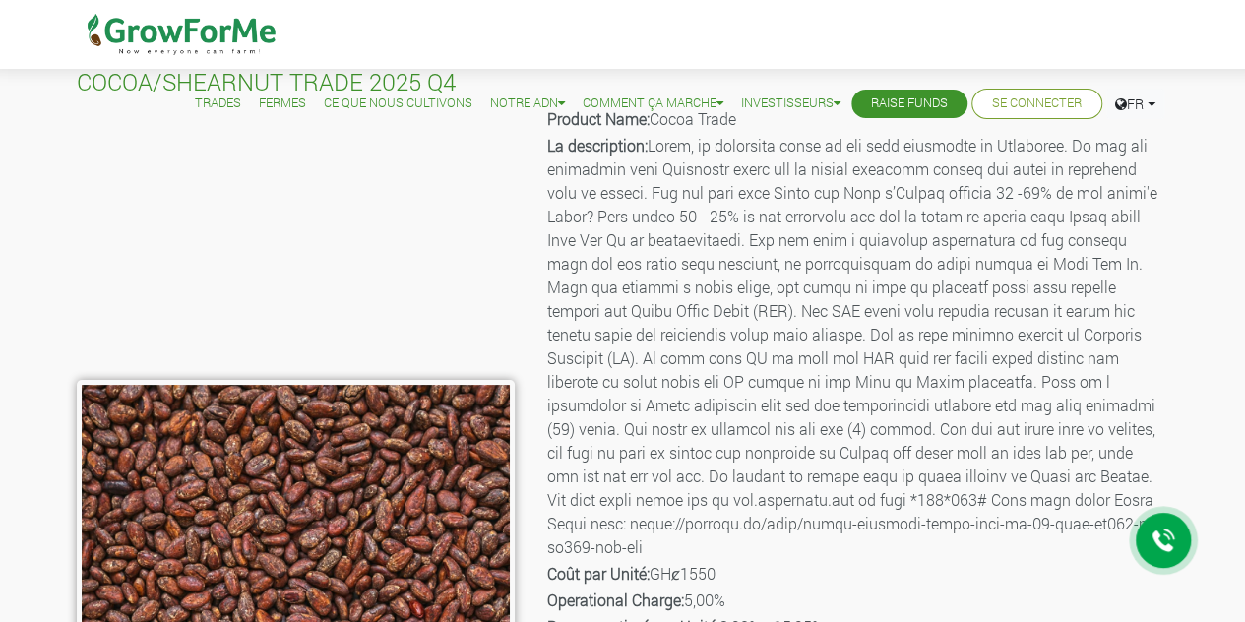
click at [205, 103] on link "Trades" at bounding box center [218, 104] width 46 height 21
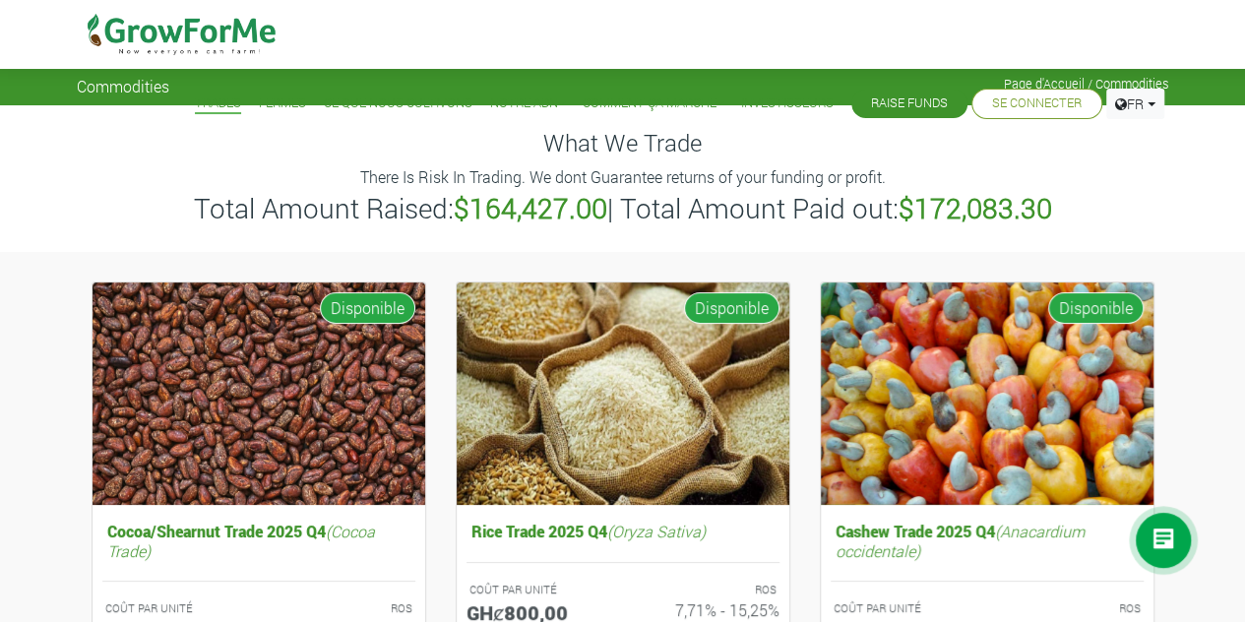
click at [141, 52] on img at bounding box center [183, 34] width 202 height 69
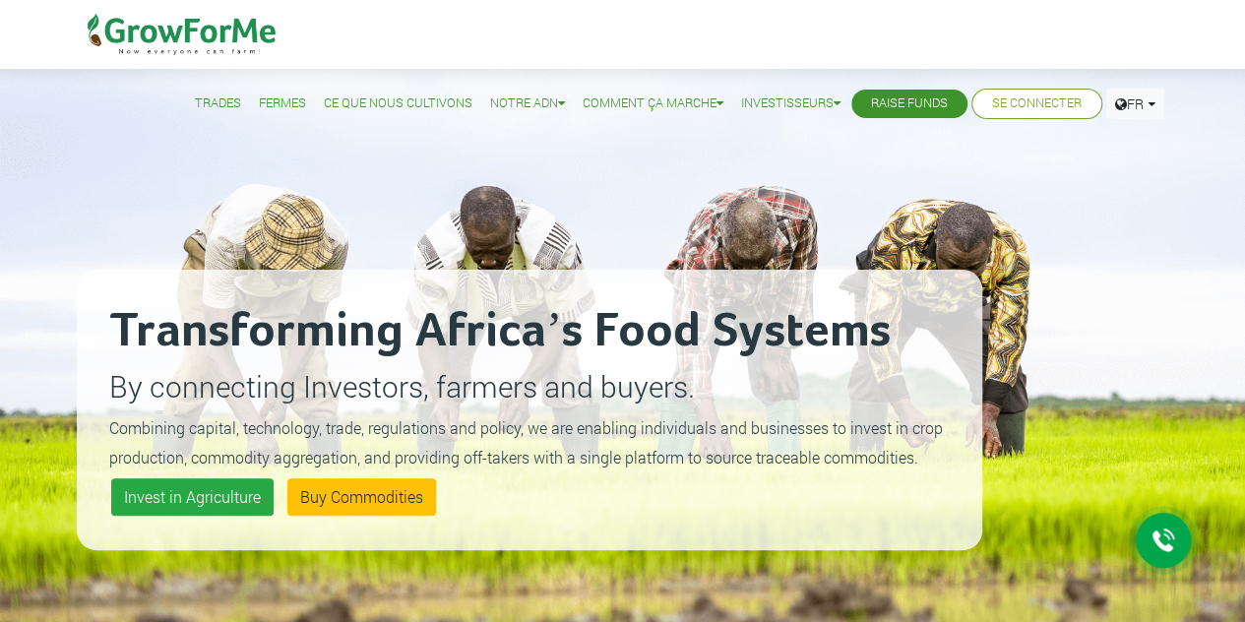
scroll to position [180, 0]
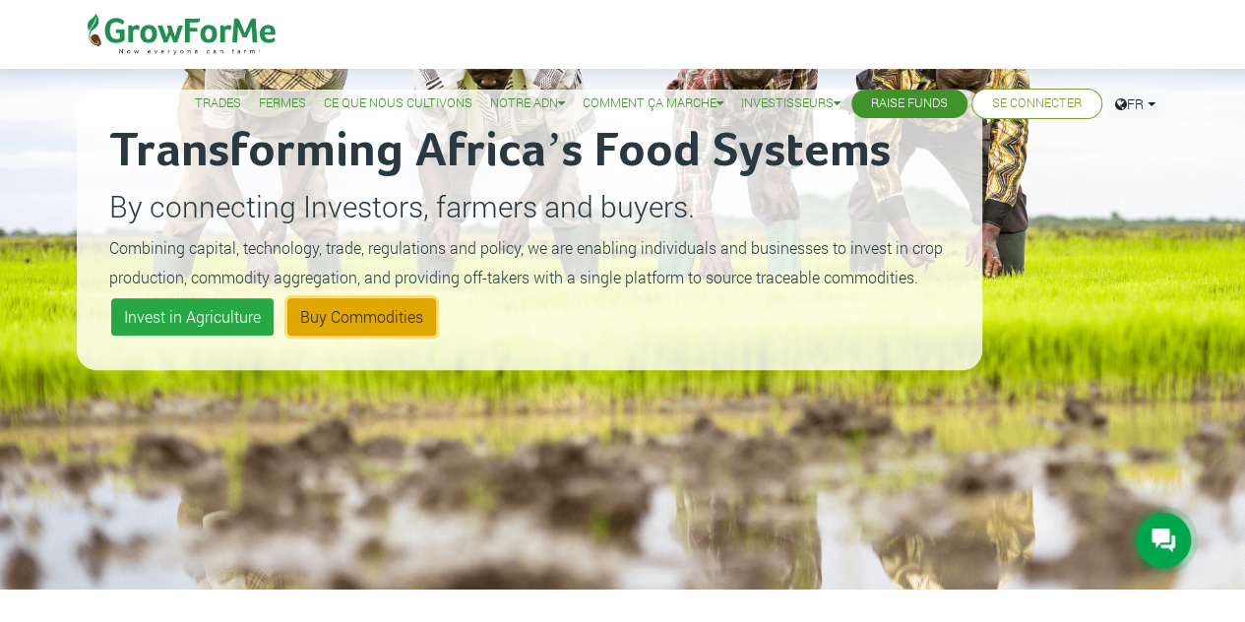
click at [399, 320] on link "Buy Commodities" at bounding box center [361, 316] width 149 height 37
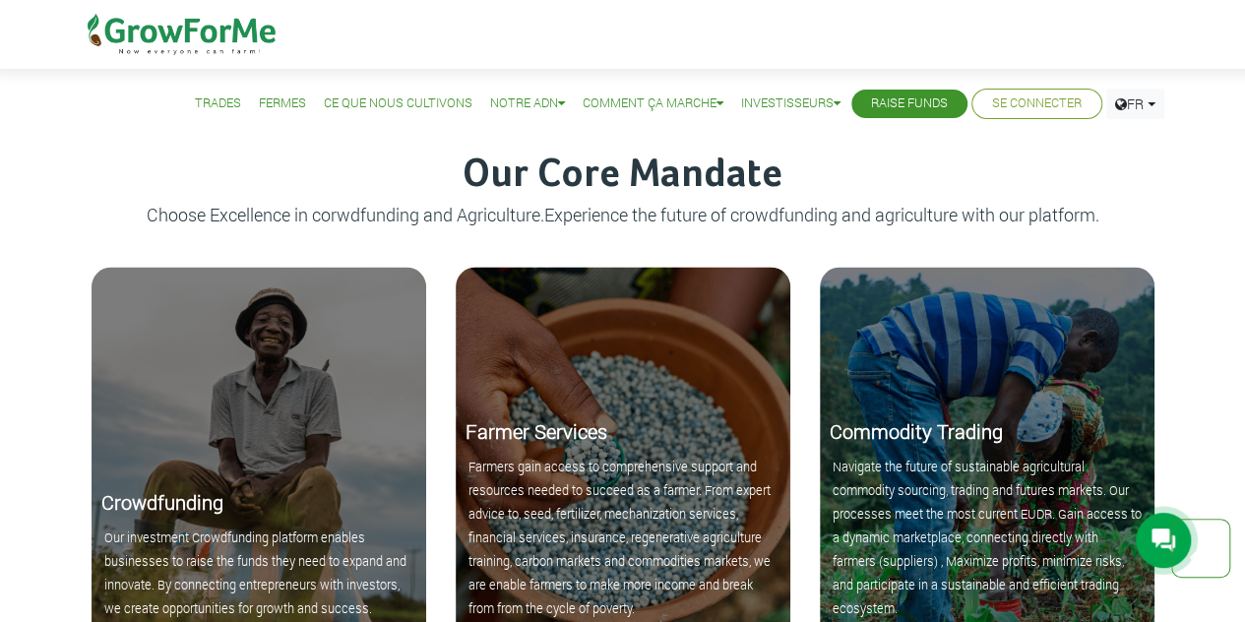
scroll to position [1811, 0]
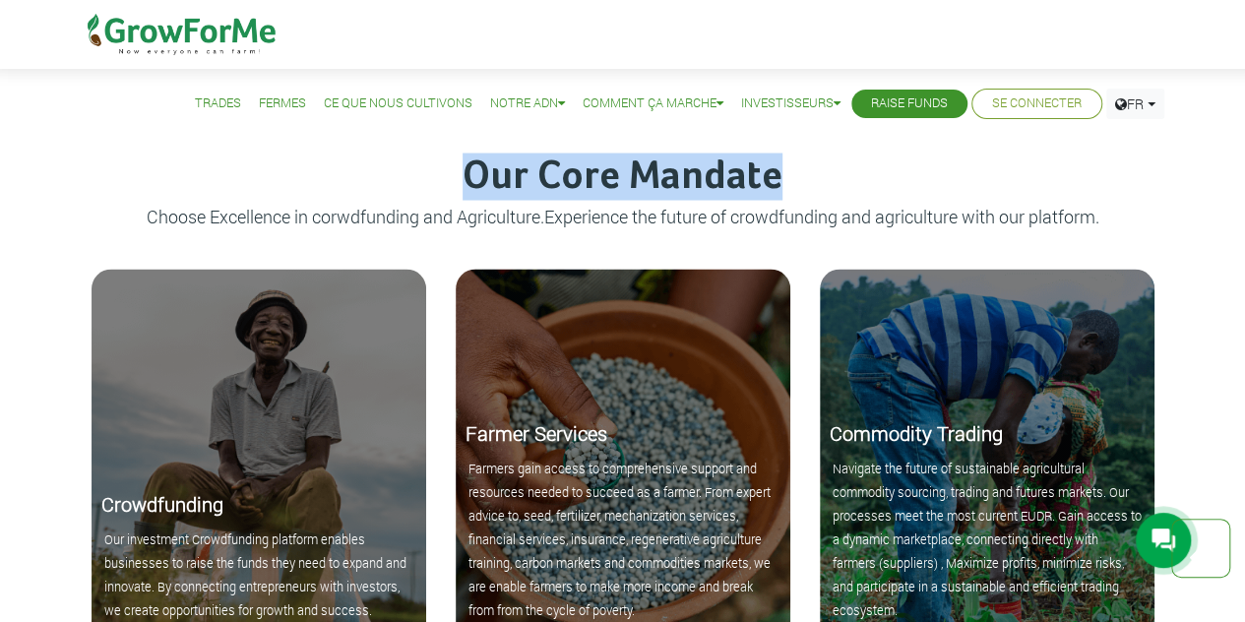
drag, startPoint x: 792, startPoint y: 180, endPoint x: 470, endPoint y: 182, distance: 322.9
click at [470, 182] on h3 "Our Core Mandate" at bounding box center [623, 176] width 1087 height 47
copy h3 "Our Core Mandate"
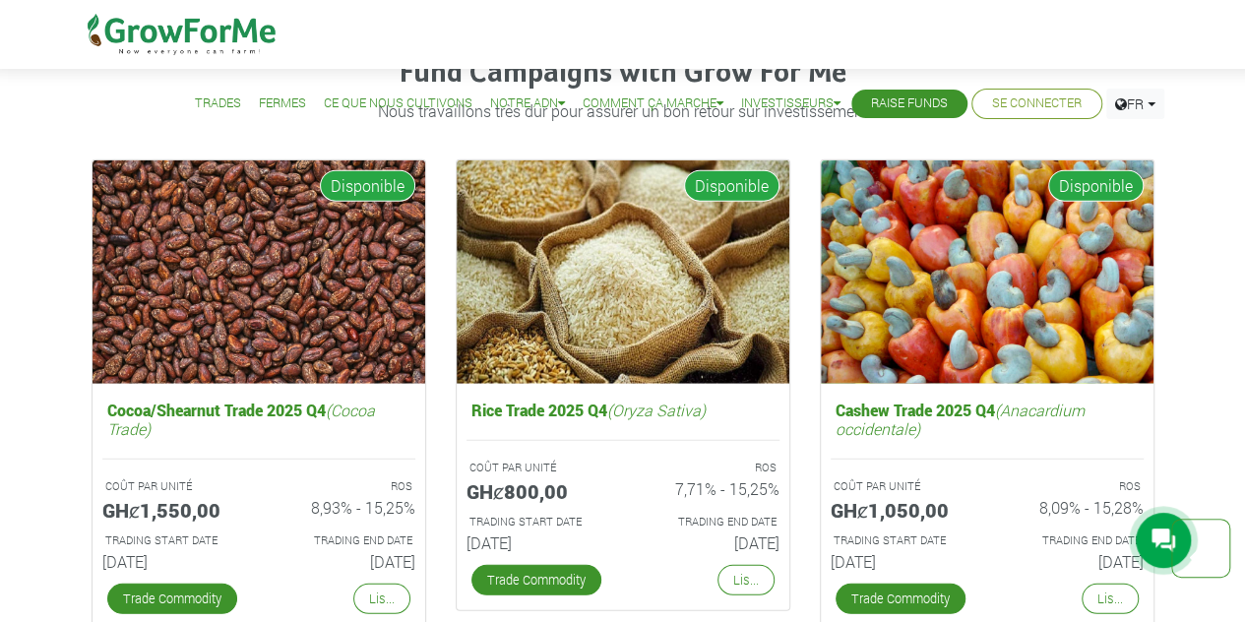
scroll to position [2555, 0]
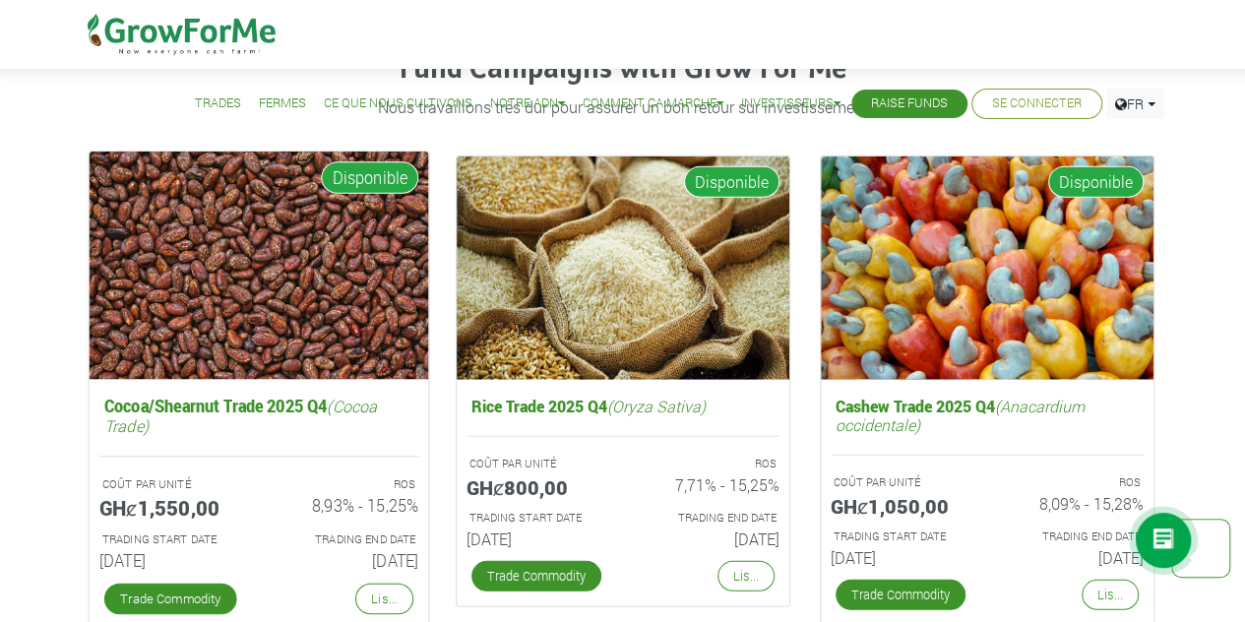
click at [278, 247] on img at bounding box center [259, 265] width 340 height 227
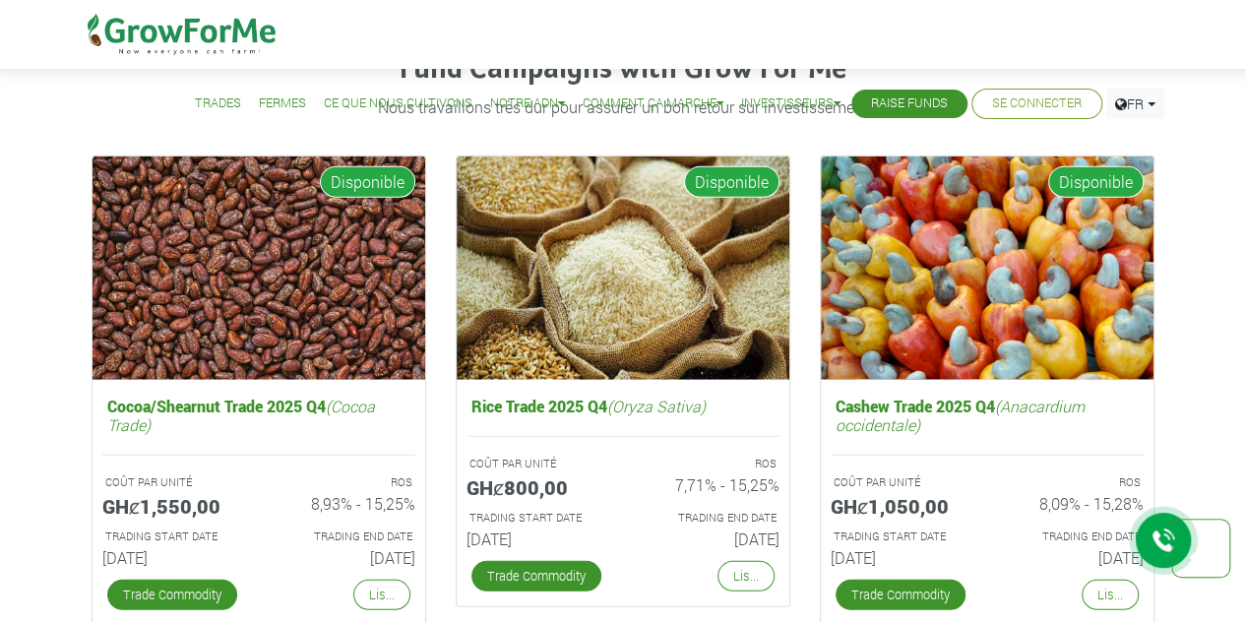
scroll to position [2710, 0]
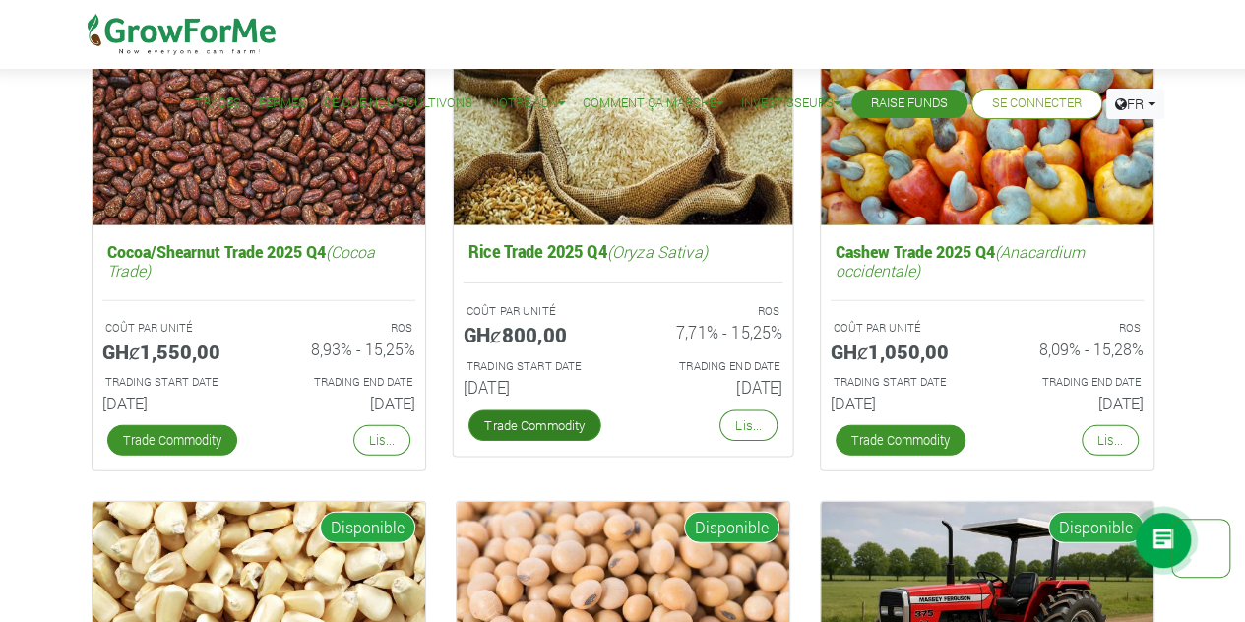
click at [549, 426] on link "Trade Commodity" at bounding box center [534, 426] width 133 height 32
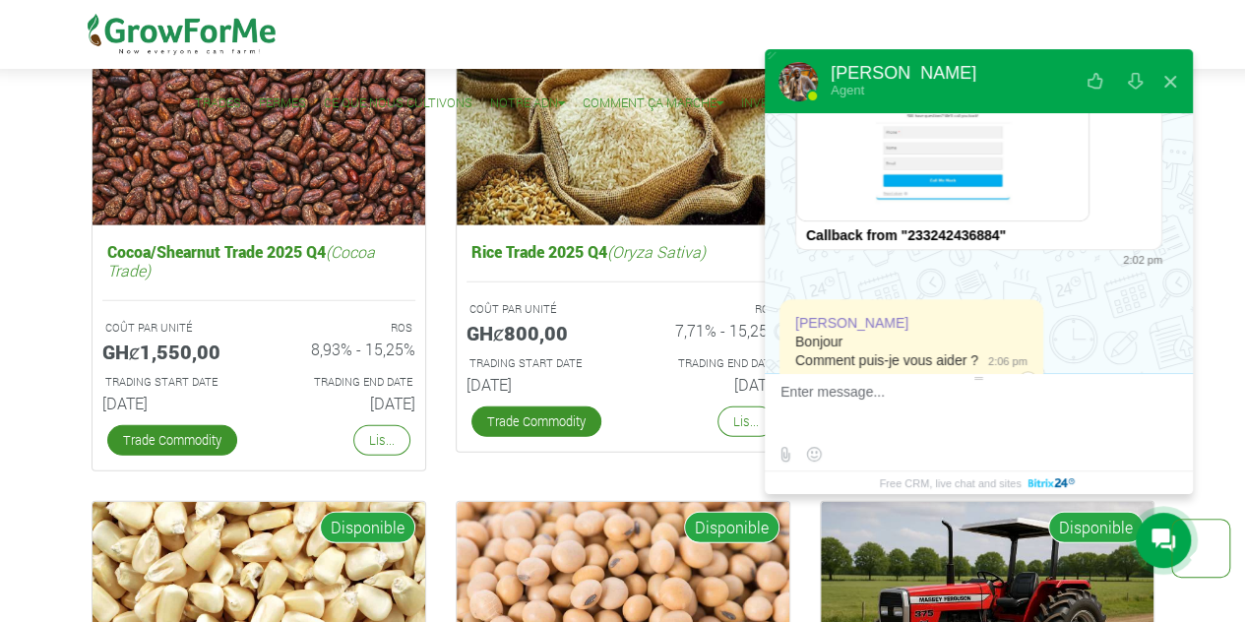
scroll to position [792, 0]
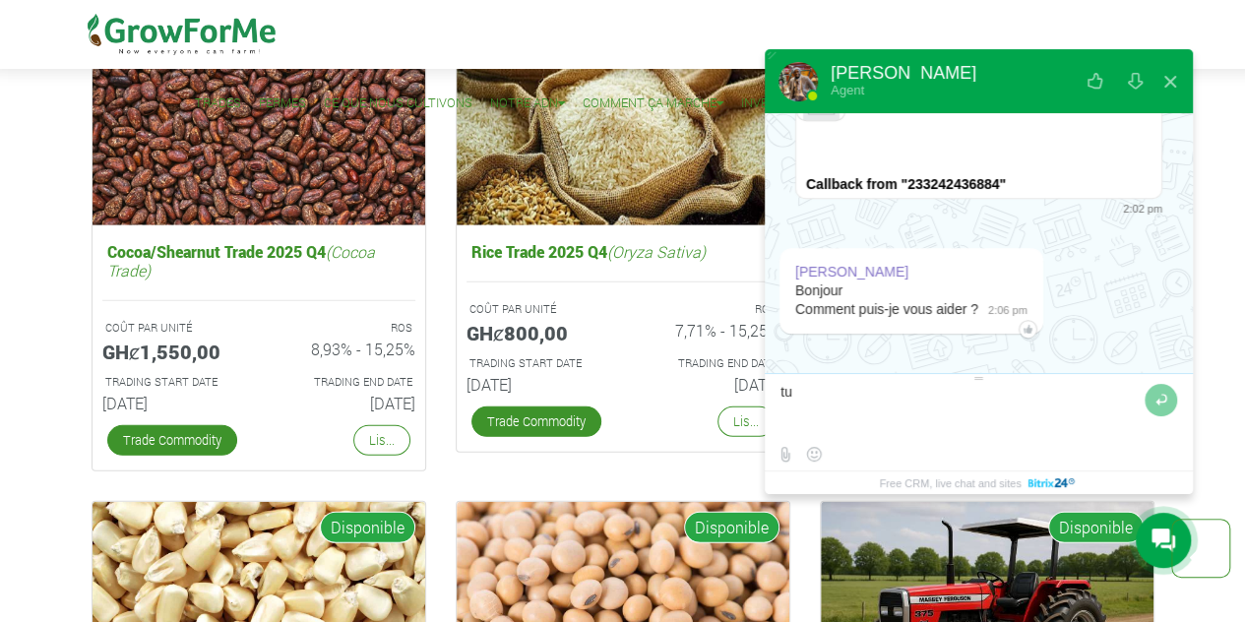
type textarea "tu"
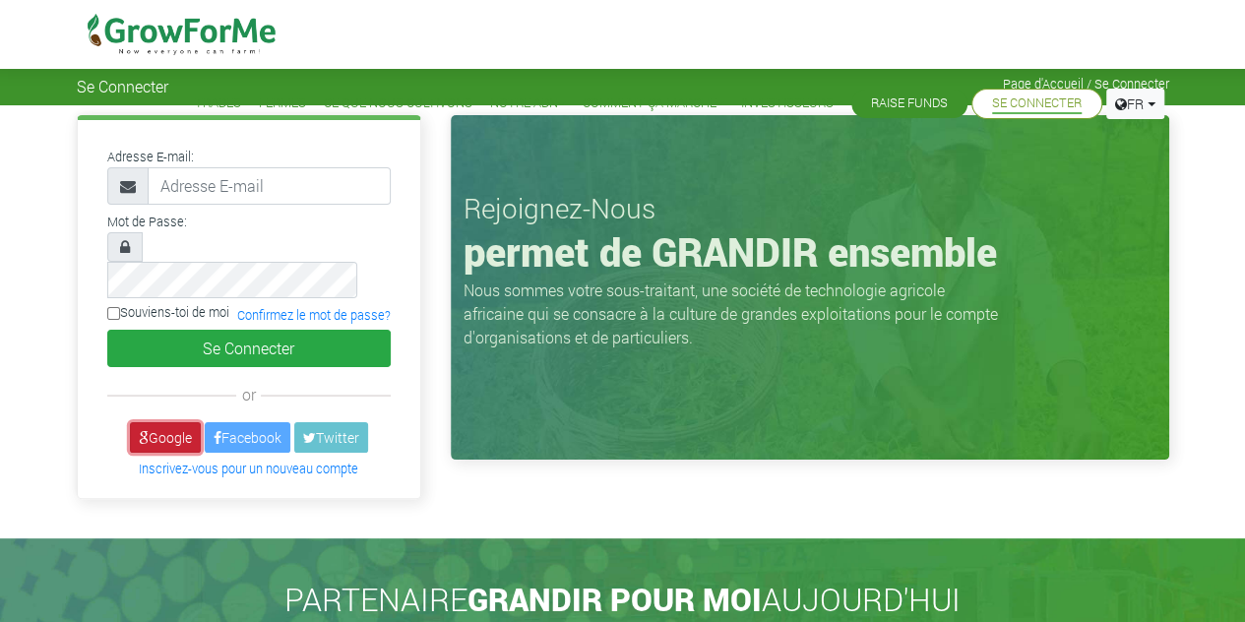
click at [167, 422] on link "Google" at bounding box center [165, 437] width 71 height 31
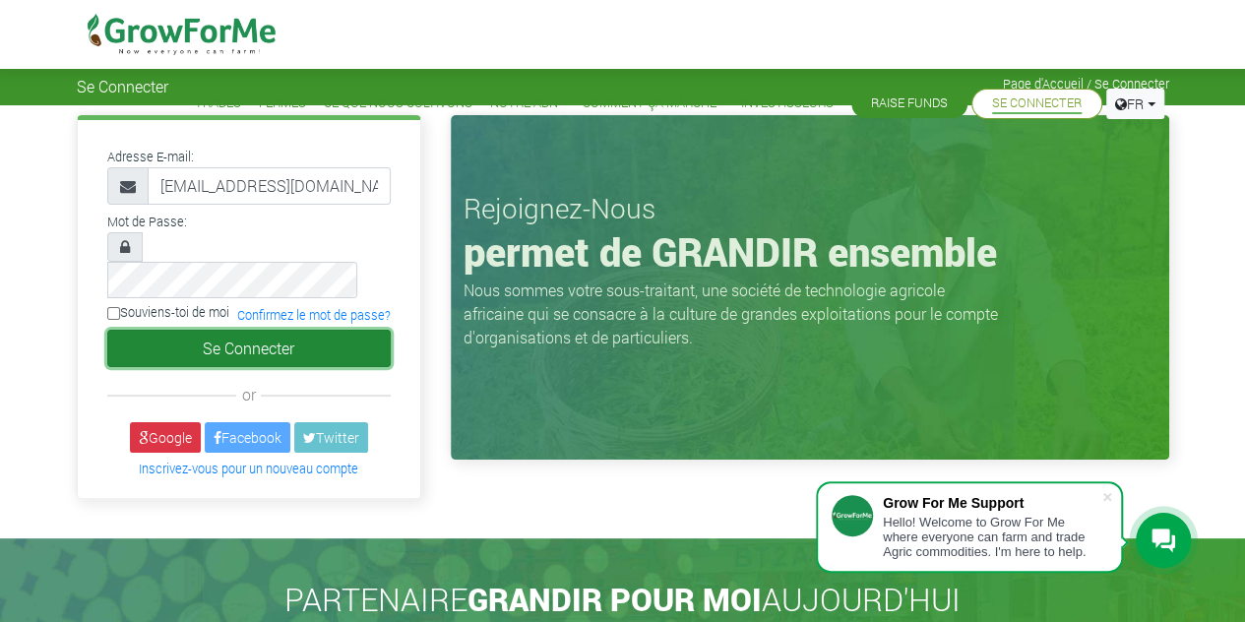
click at [183, 330] on button "Se Connecter" at bounding box center [249, 348] width 284 height 37
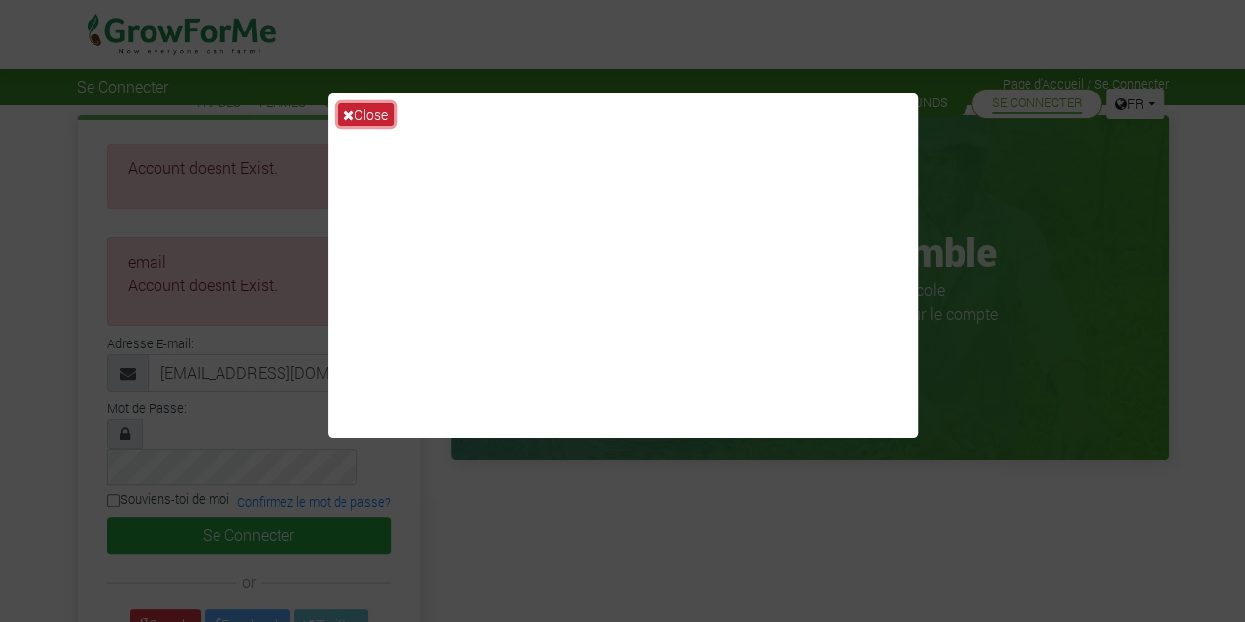
click at [376, 118] on button "Close" at bounding box center [366, 114] width 56 height 23
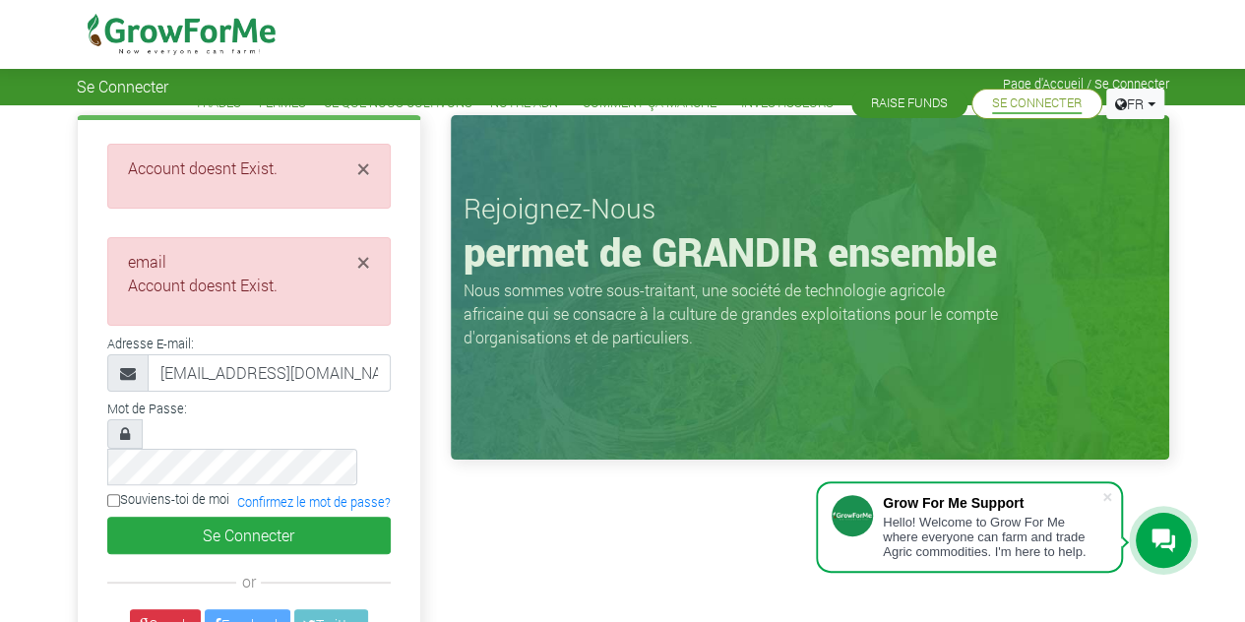
click at [167, 40] on img at bounding box center [183, 34] width 202 height 69
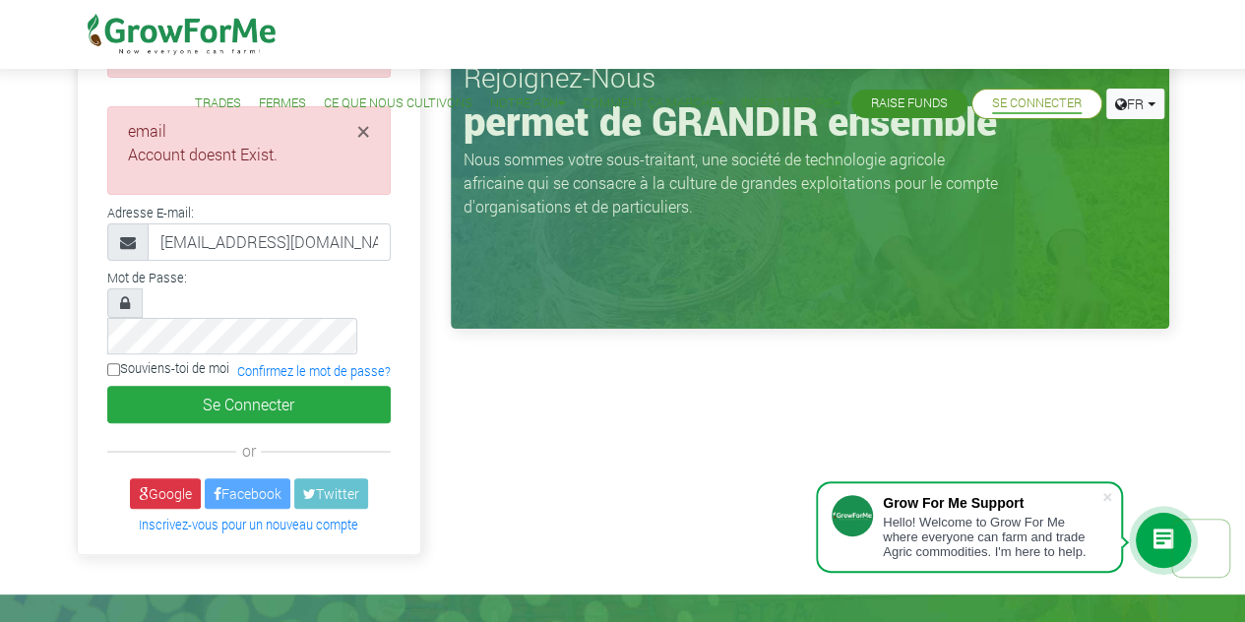
scroll to position [66, 0]
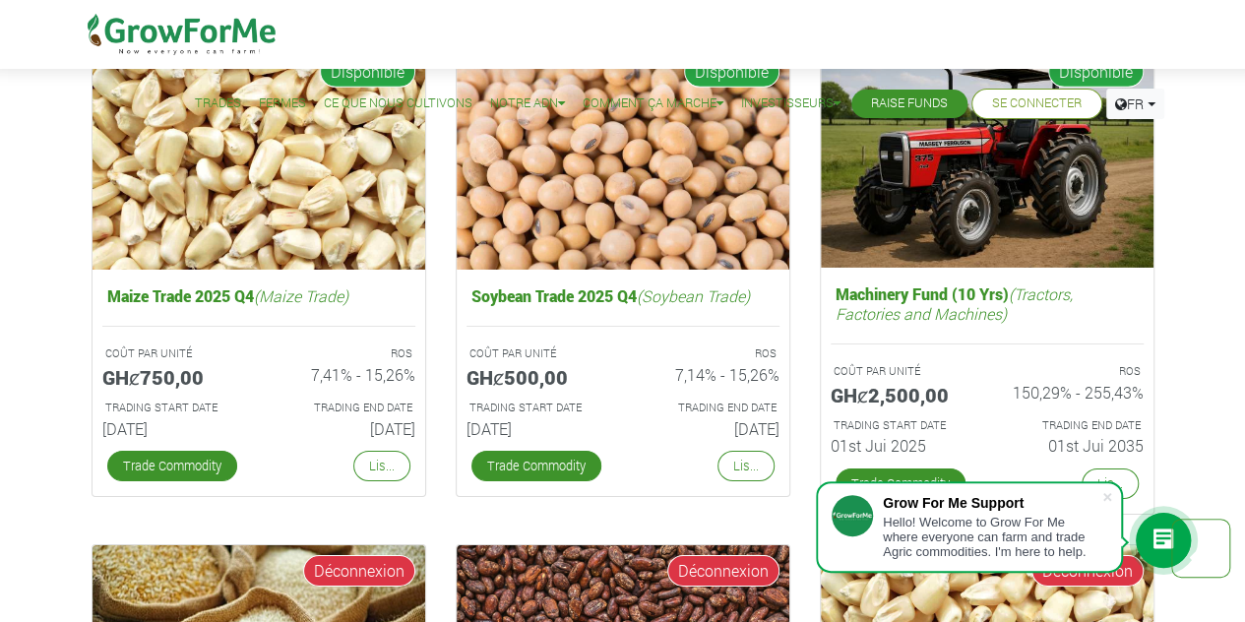
scroll to position [3168, 0]
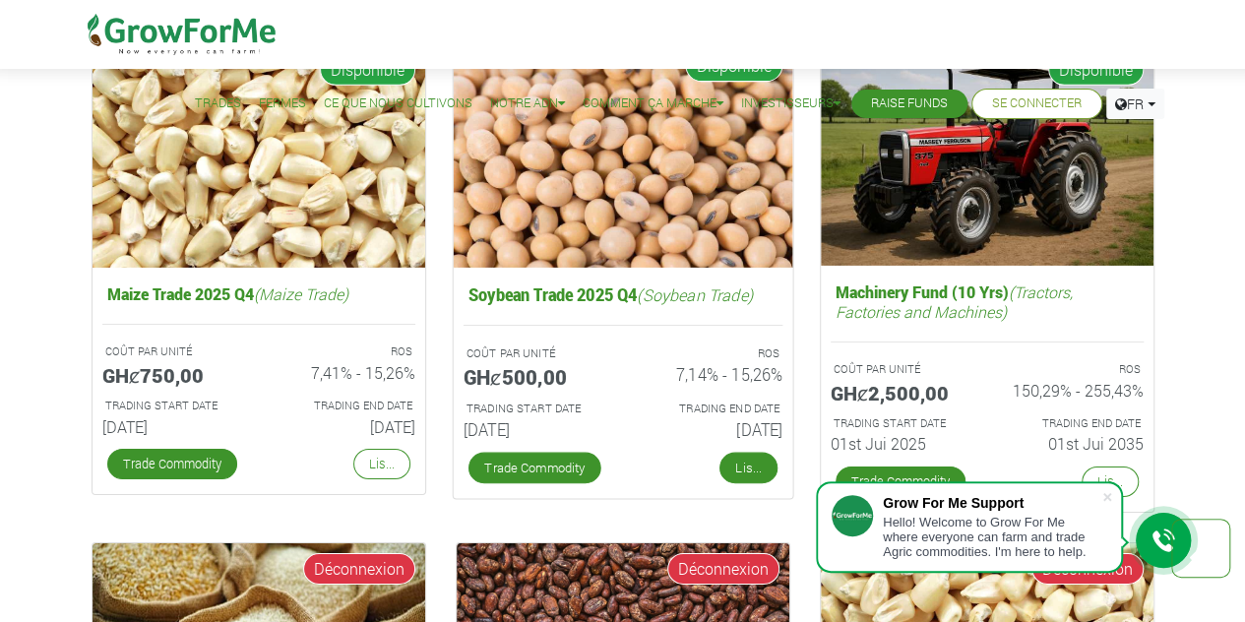
click at [748, 463] on link "Lis..." at bounding box center [748, 469] width 58 height 32
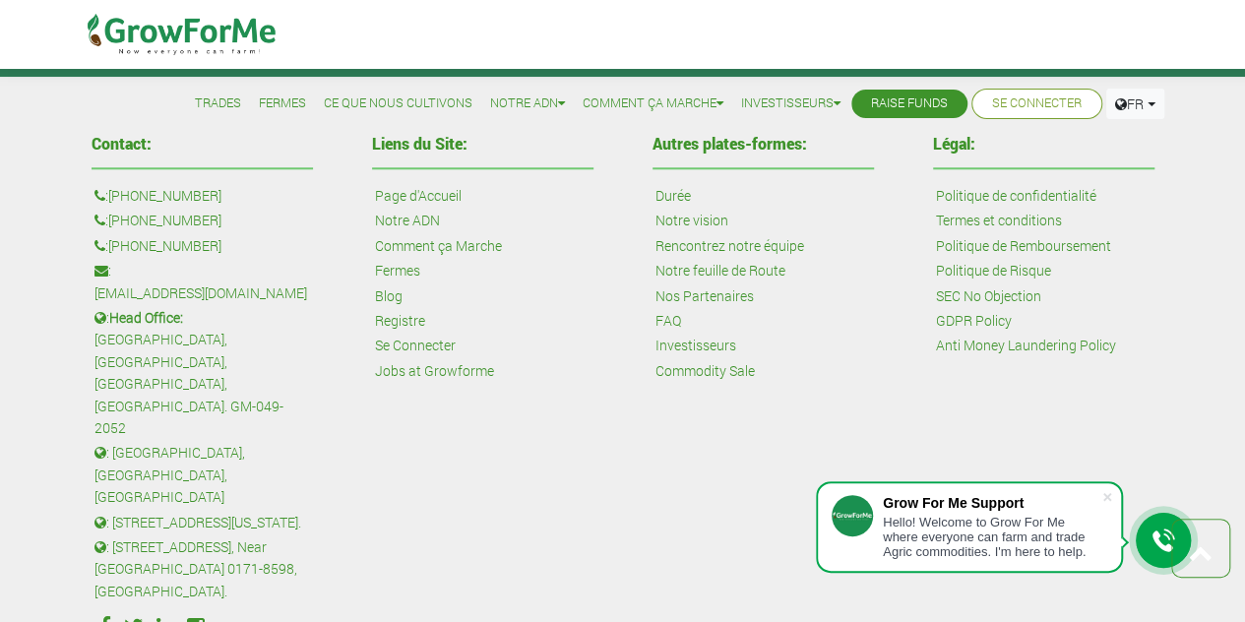
scroll to position [4607, 0]
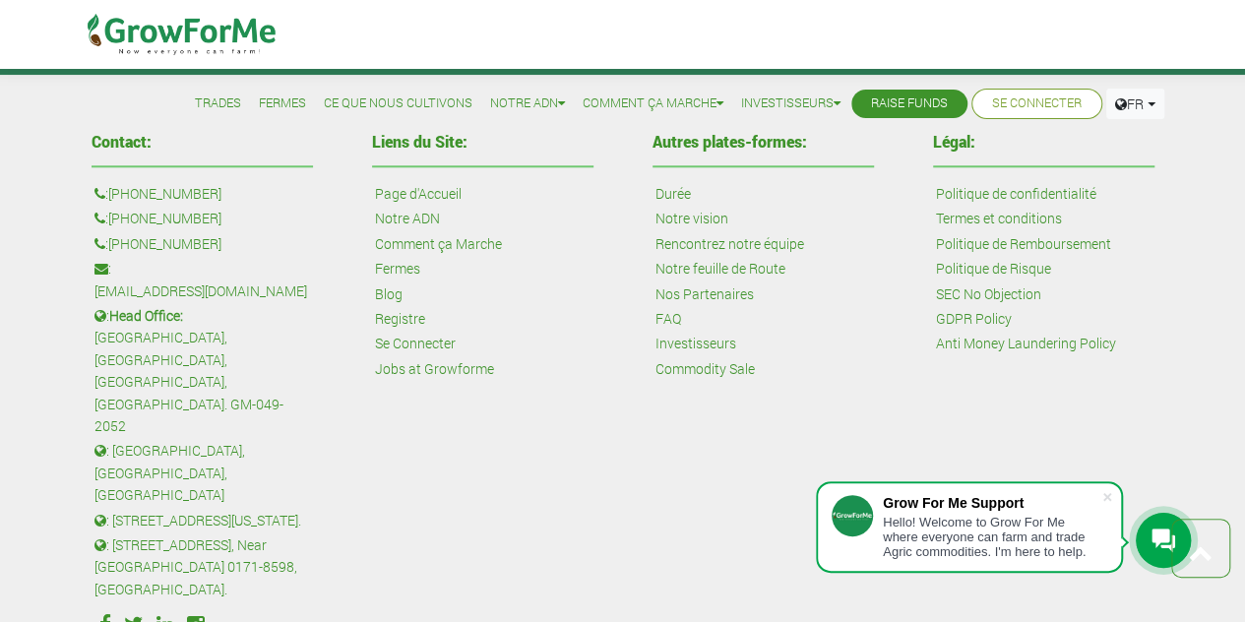
click at [730, 242] on link "Rencontrez notre équipe" at bounding box center [730, 244] width 149 height 22
click at [722, 293] on link "Nos Partenaires" at bounding box center [705, 295] width 98 height 22
click at [726, 266] on link "Notre feuille de Route" at bounding box center [721, 269] width 130 height 22
click at [669, 183] on link "Durée" at bounding box center [673, 194] width 35 height 22
click at [700, 342] on link "Investisseurs" at bounding box center [696, 344] width 81 height 22
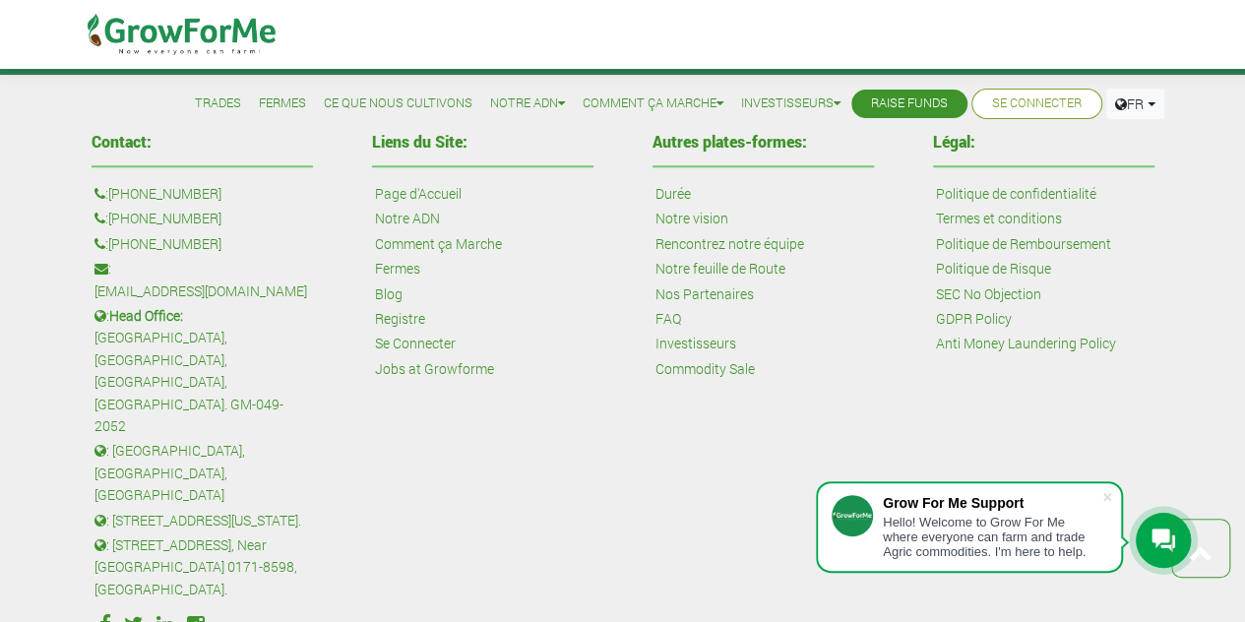
click at [700, 358] on link "Commodity Sale" at bounding box center [705, 369] width 99 height 22
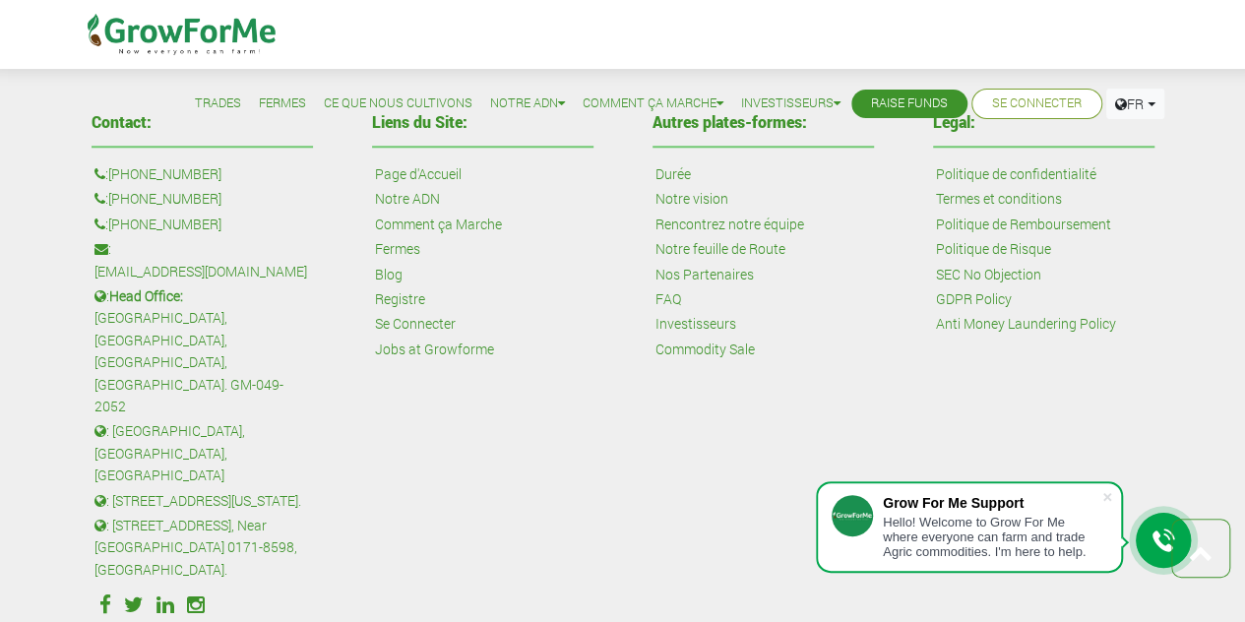
scroll to position [4631, 0]
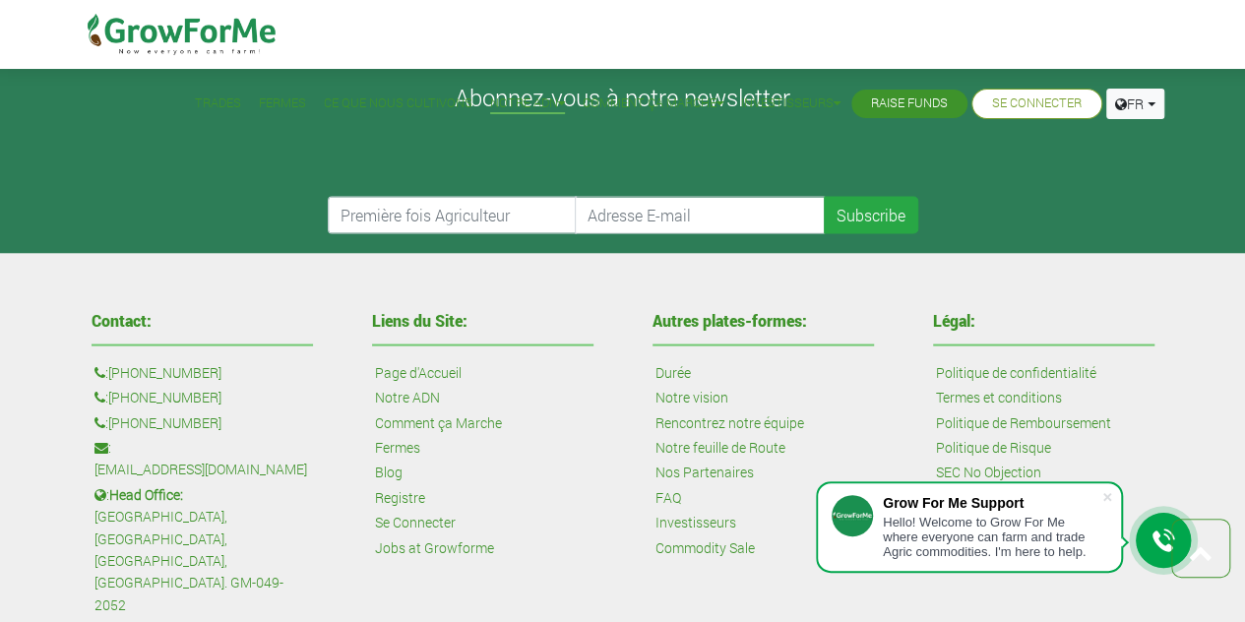
scroll to position [1817, 0]
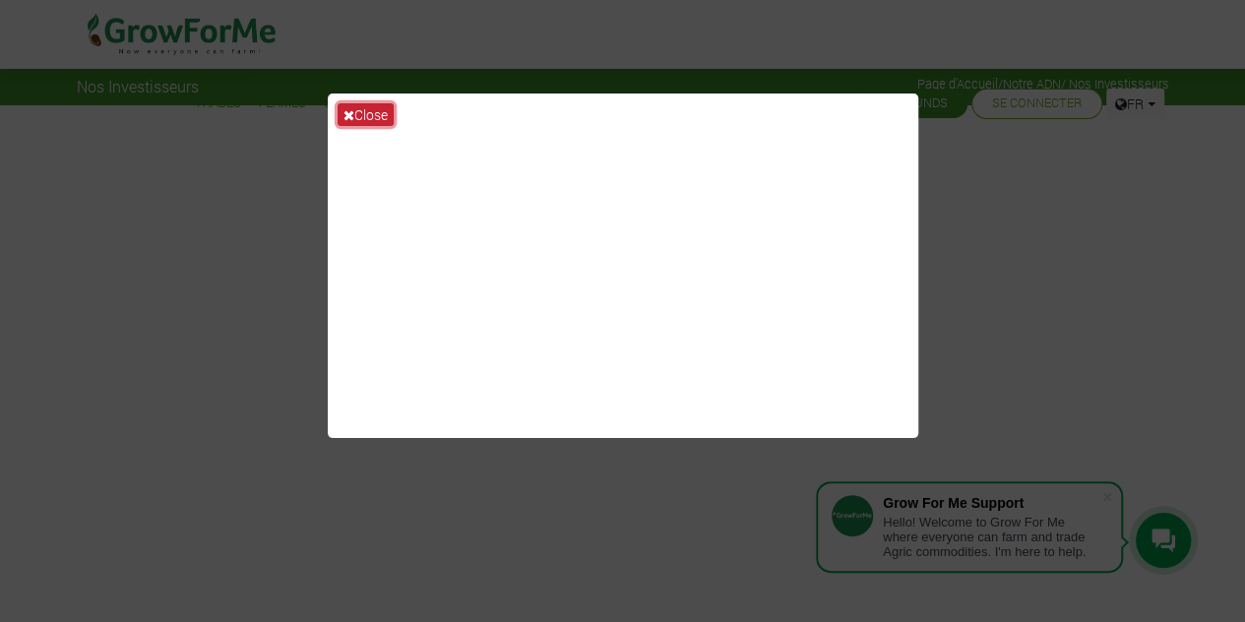
click at [364, 111] on button "Close" at bounding box center [366, 114] width 56 height 23
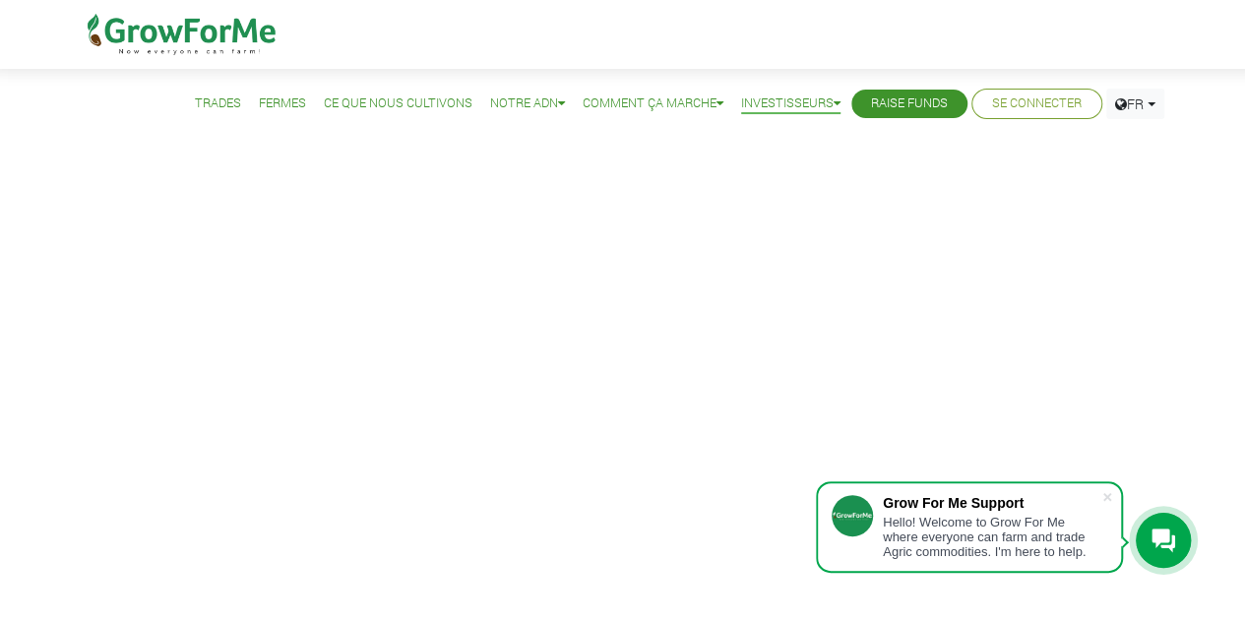
scroll to position [41, 0]
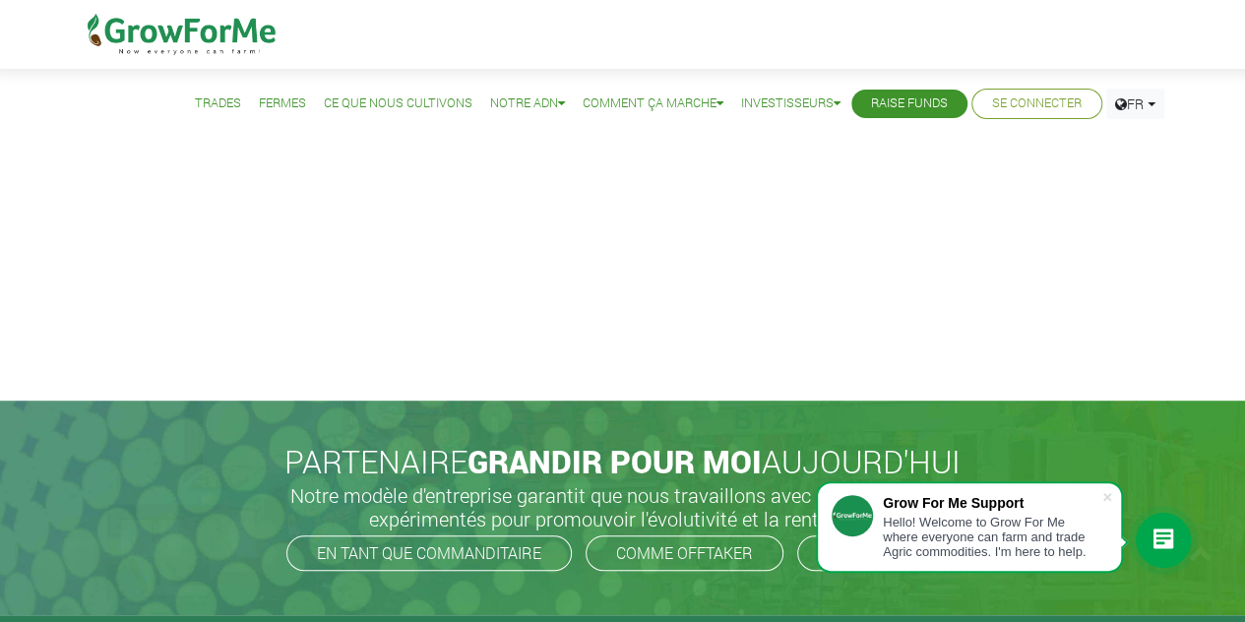
scroll to position [399, 0]
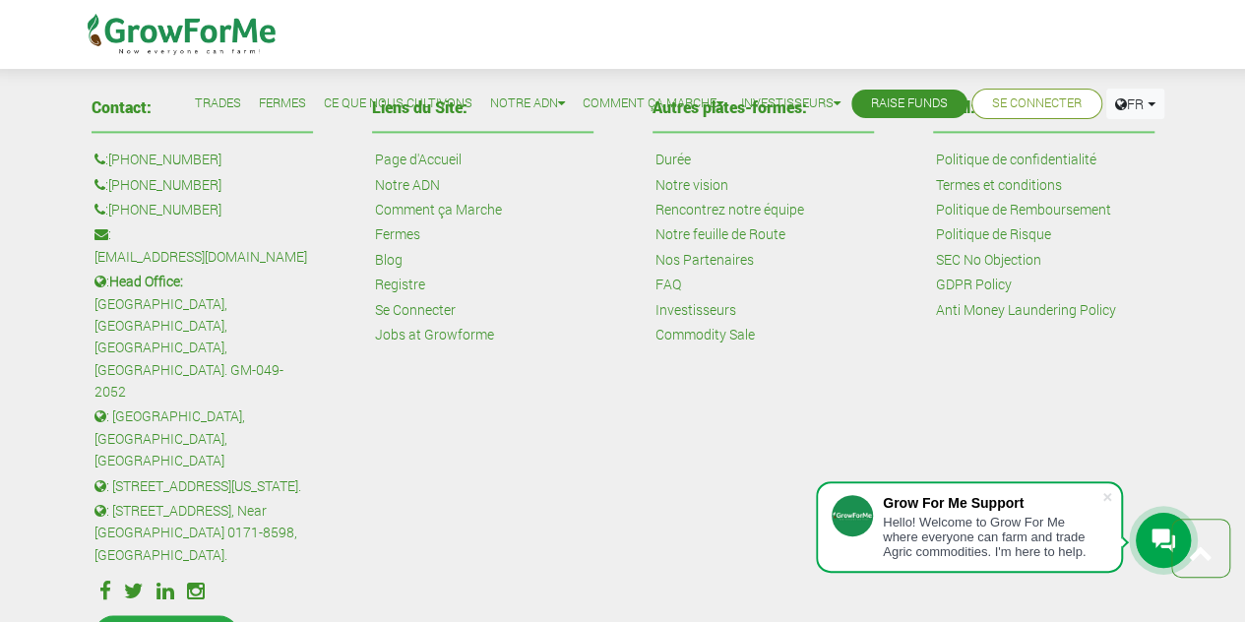
scroll to position [1278, 0]
click at [400, 236] on link "Fermes" at bounding box center [397, 236] width 45 height 22
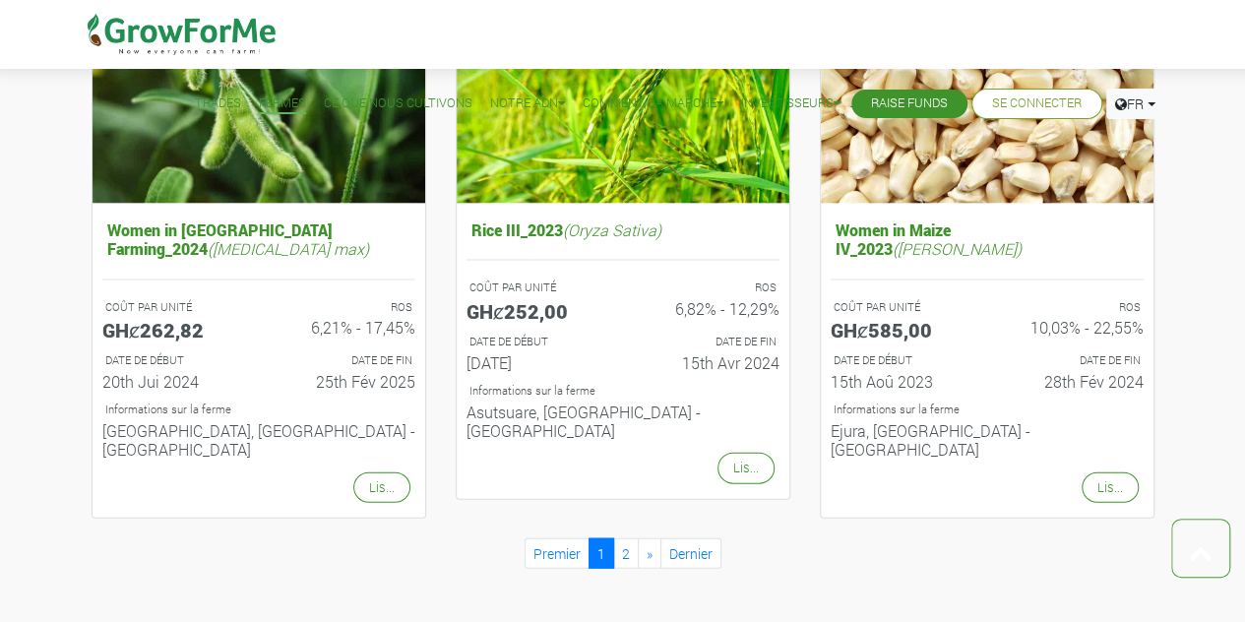
scroll to position [2581, 0]
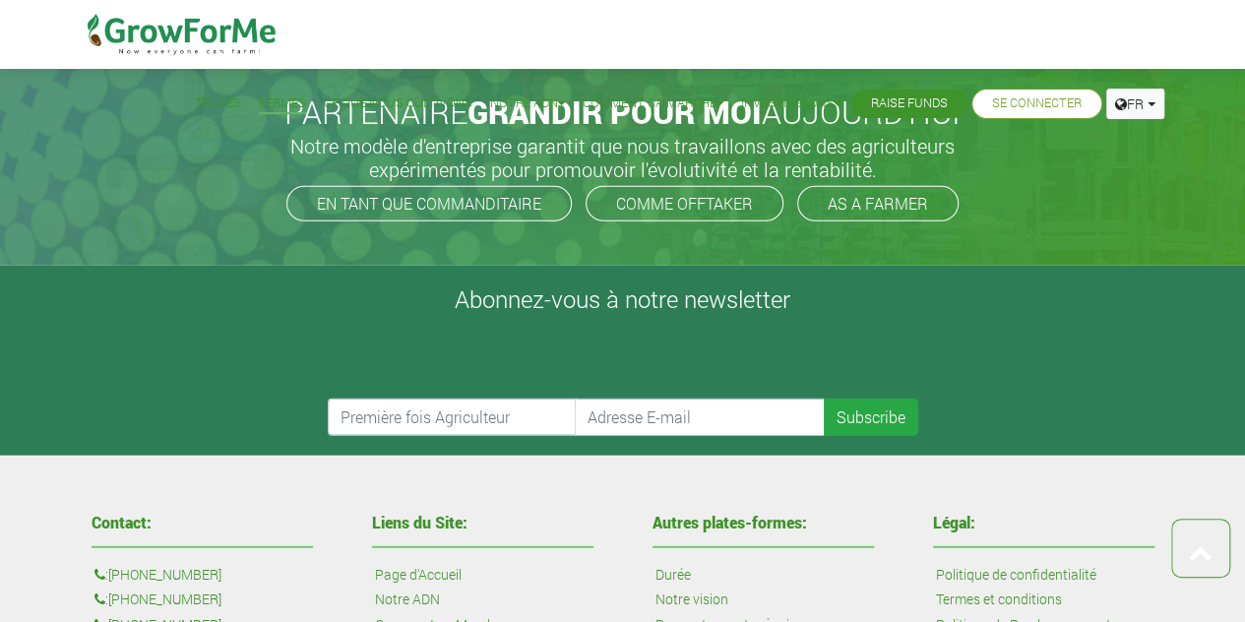
click at [400, 614] on link "Comment ça Marche" at bounding box center [438, 625] width 127 height 22
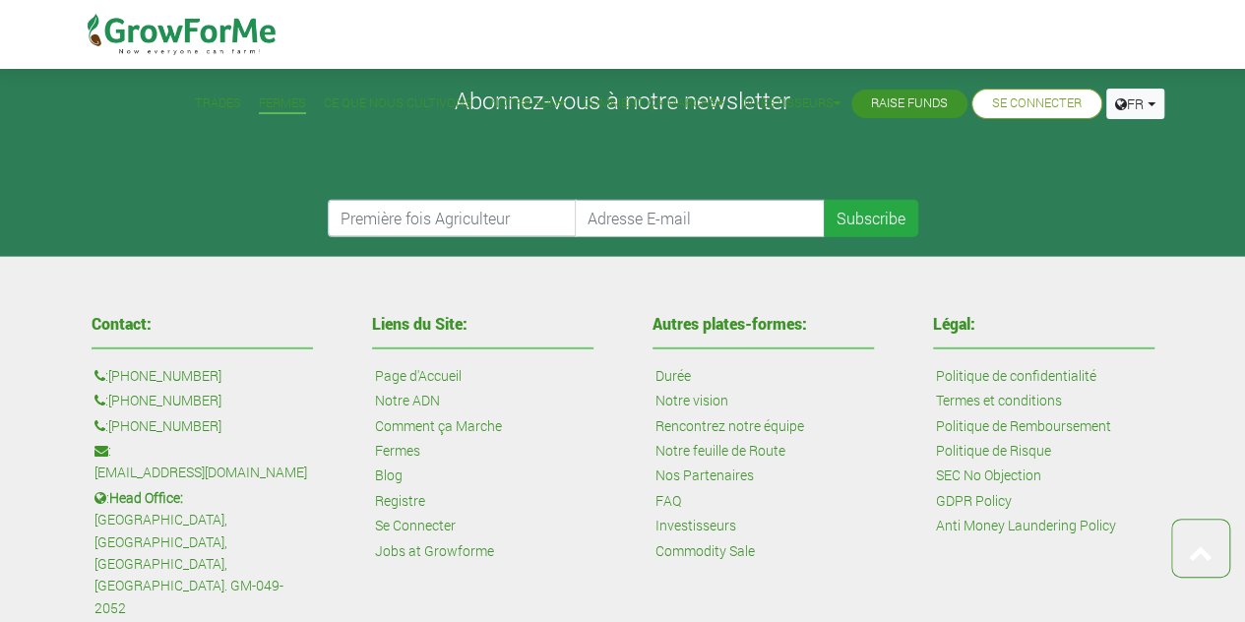
scroll to position [0, 0]
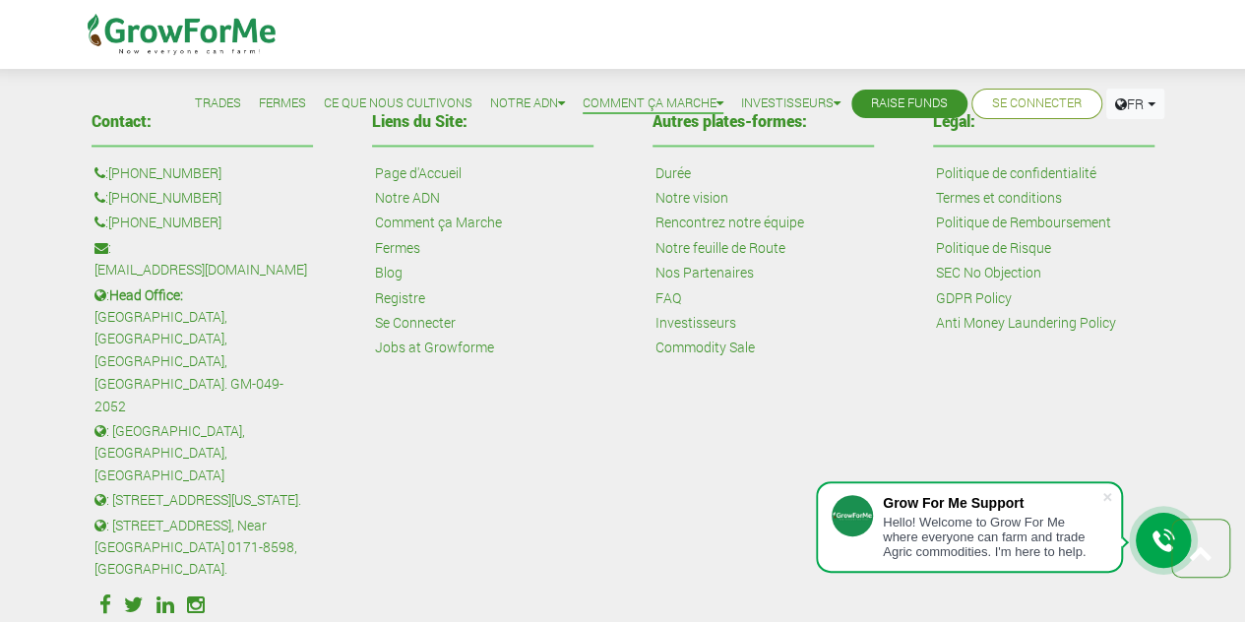
scroll to position [1490, 0]
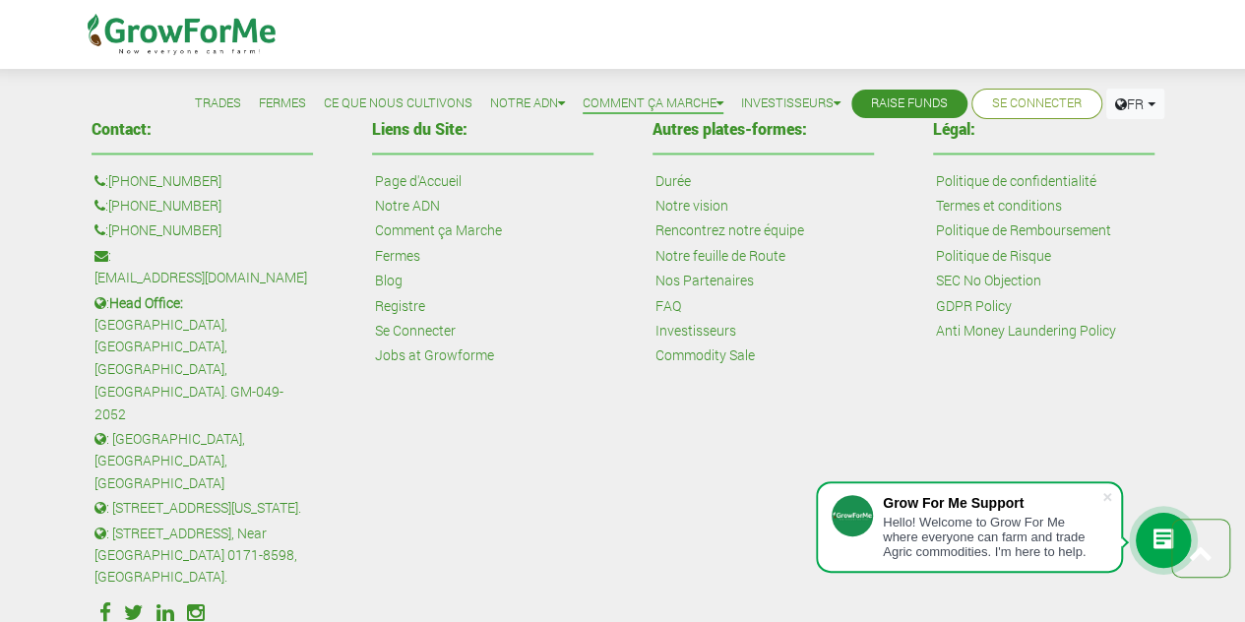
click at [406, 203] on link "Notre ADN" at bounding box center [407, 206] width 65 height 22
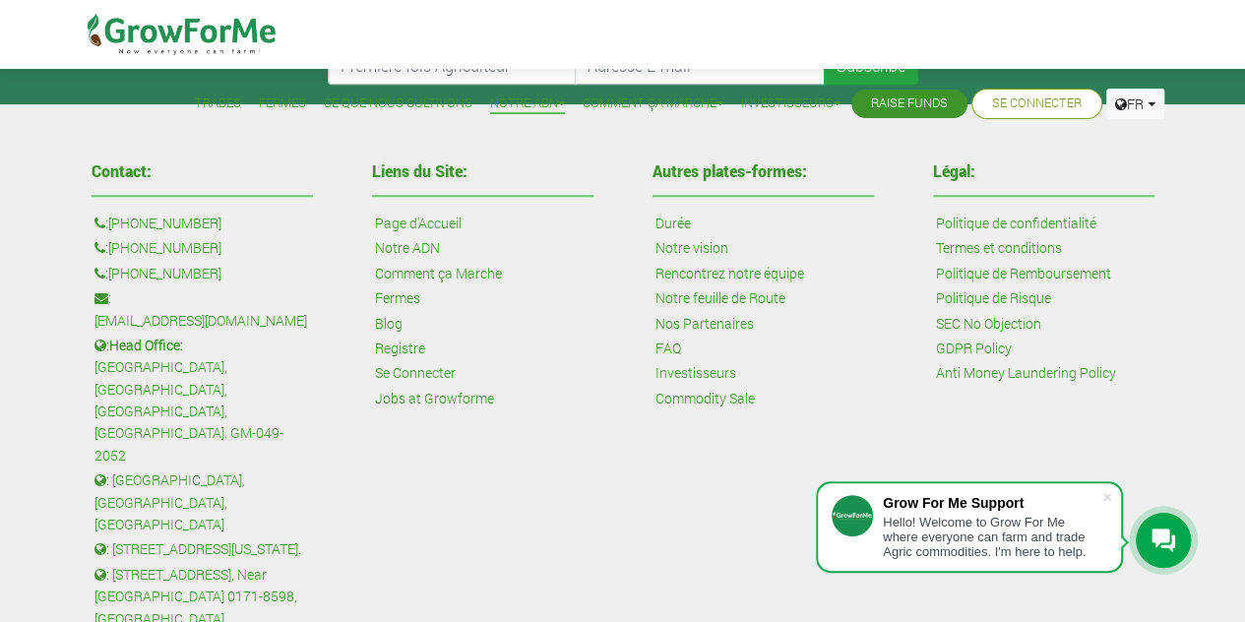
scroll to position [877, 0]
